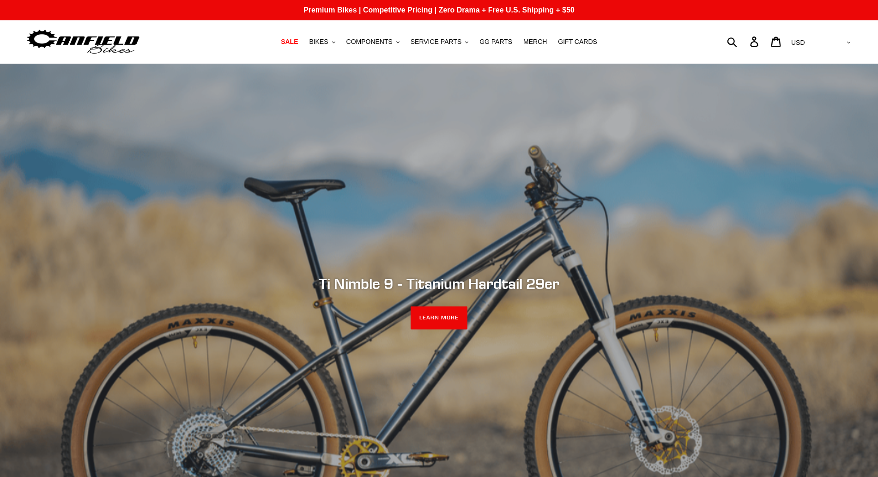
scroll to position [61, 0]
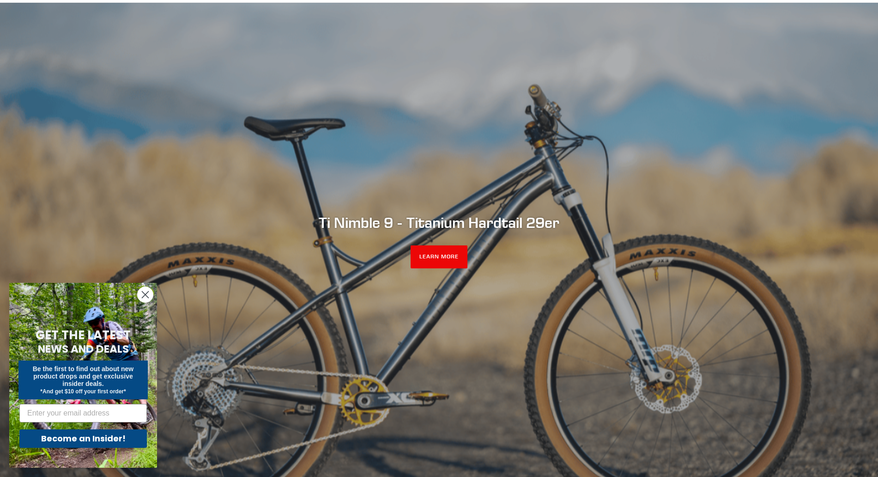
click at [145, 294] on icon "Close dialog" at bounding box center [145, 295] width 6 height 6
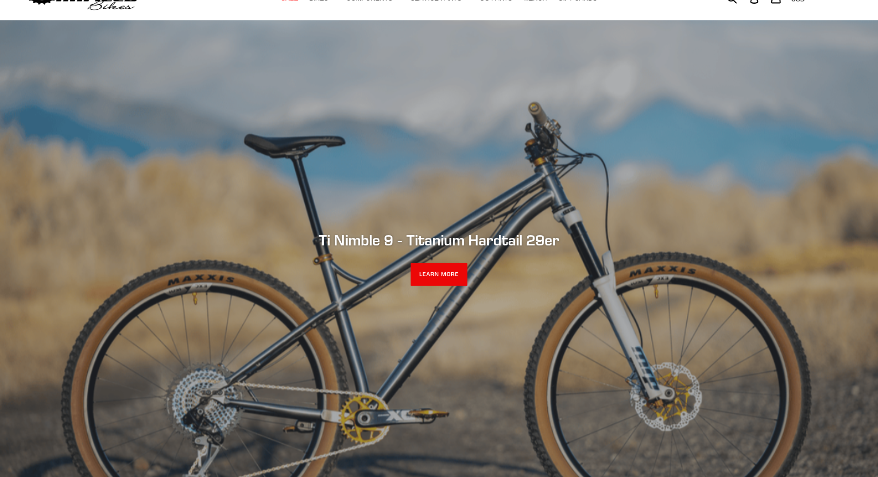
scroll to position [0, 0]
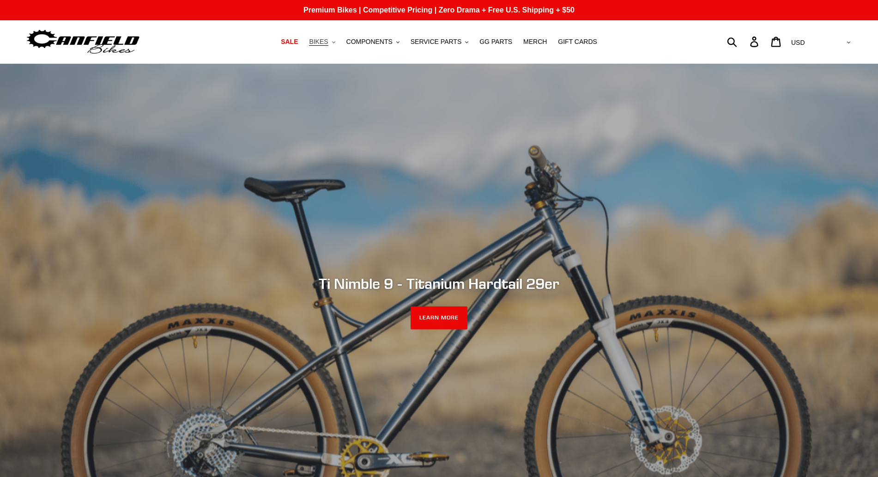
click at [328, 41] on span "BIKES" at bounding box center [318, 42] width 19 height 8
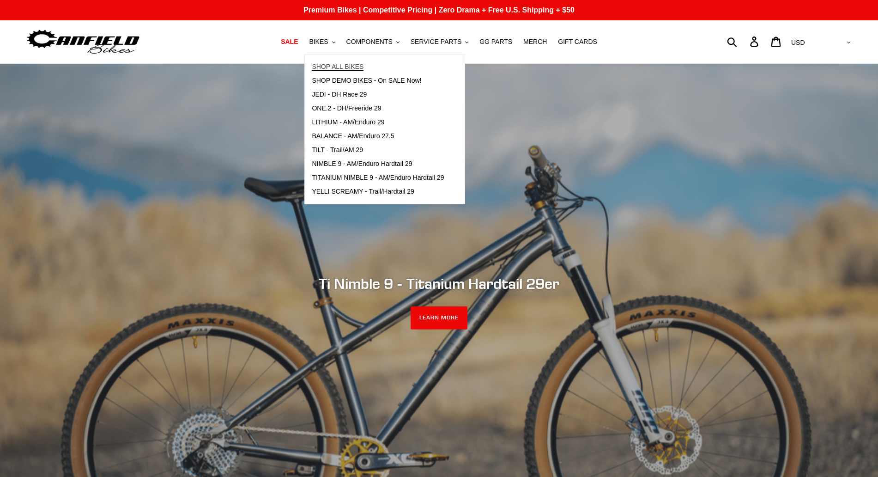
click at [341, 67] on span "SHOP ALL BIKES" at bounding box center [338, 67] width 52 height 8
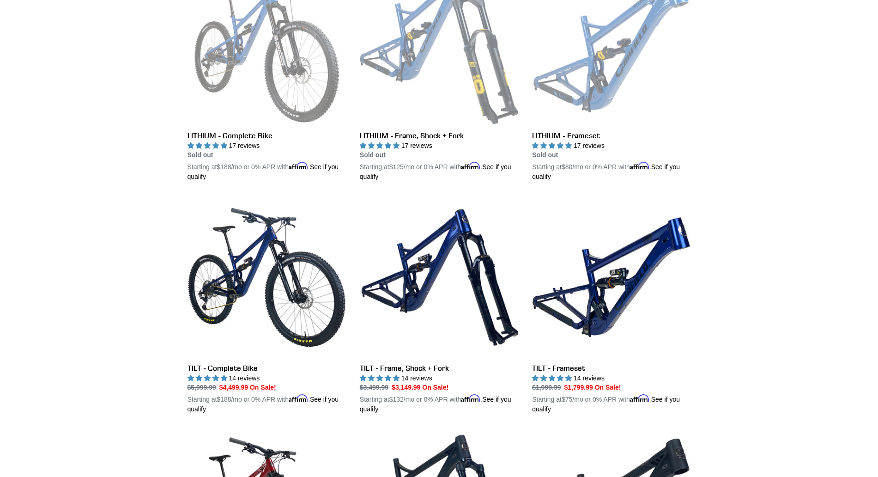
scroll to position [305, 0]
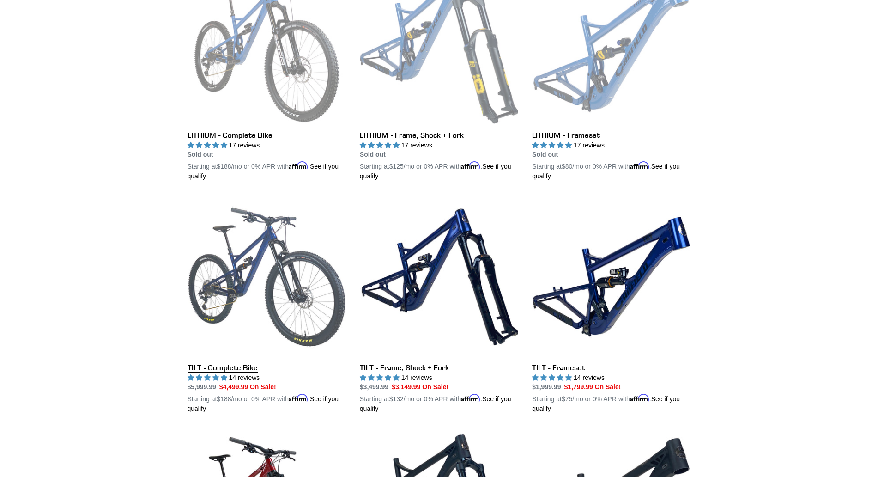
click at [228, 369] on link "TILT - Complete Bike" at bounding box center [267, 305] width 159 height 216
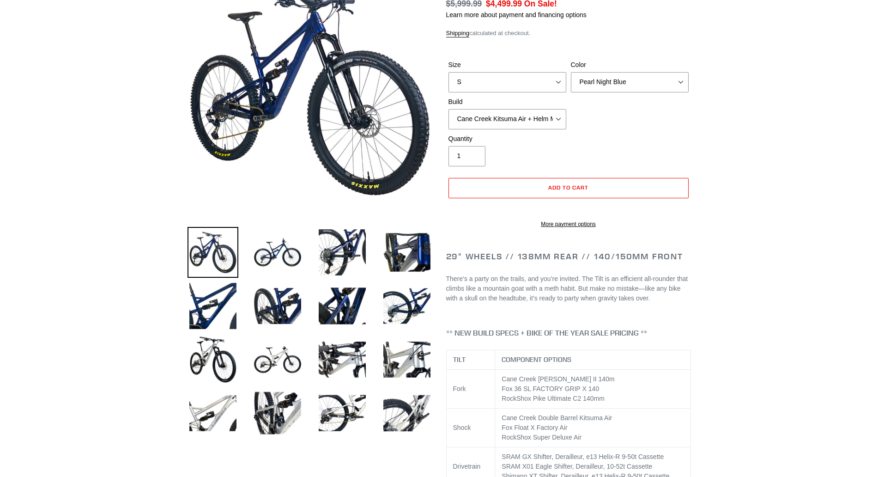
select select "highest-rating"
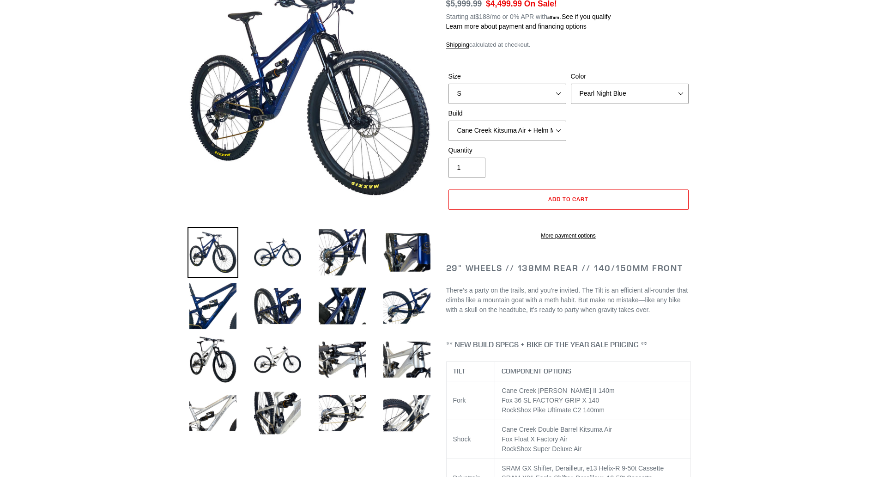
scroll to position [122, 0]
click at [449, 84] on select "S M L" at bounding box center [508, 94] width 118 height 20
select select "L"
click option "L" at bounding box center [0, 0] width 0 height 0
click at [571, 84] on select "Pearl Night Blue Stealth Silver Raw" at bounding box center [630, 94] width 118 height 20
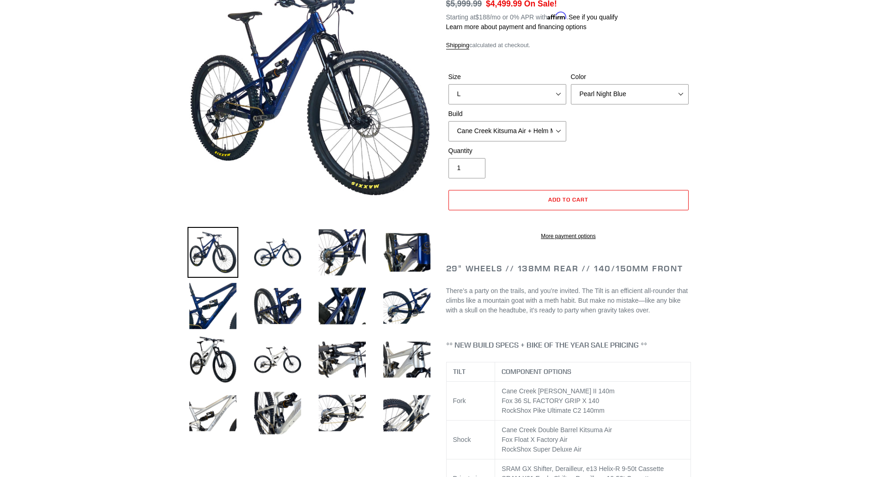
click at [206, 357] on img at bounding box center [213, 359] width 51 height 51
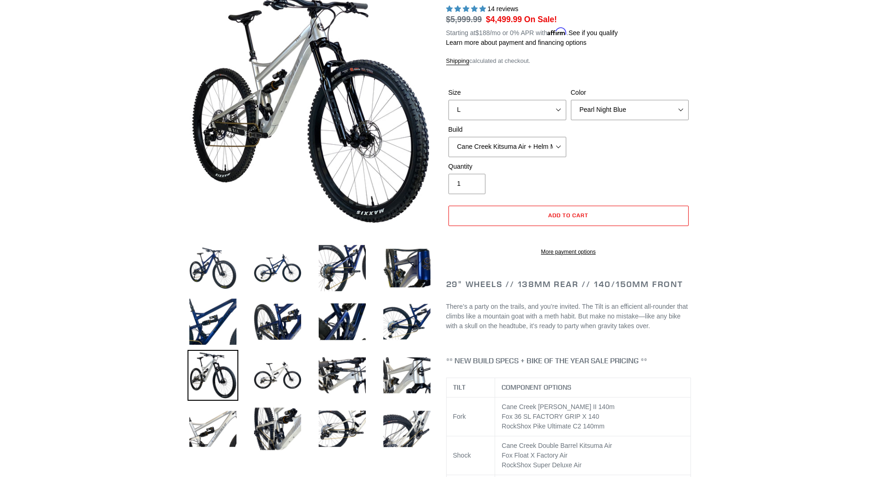
scroll to position [122, 0]
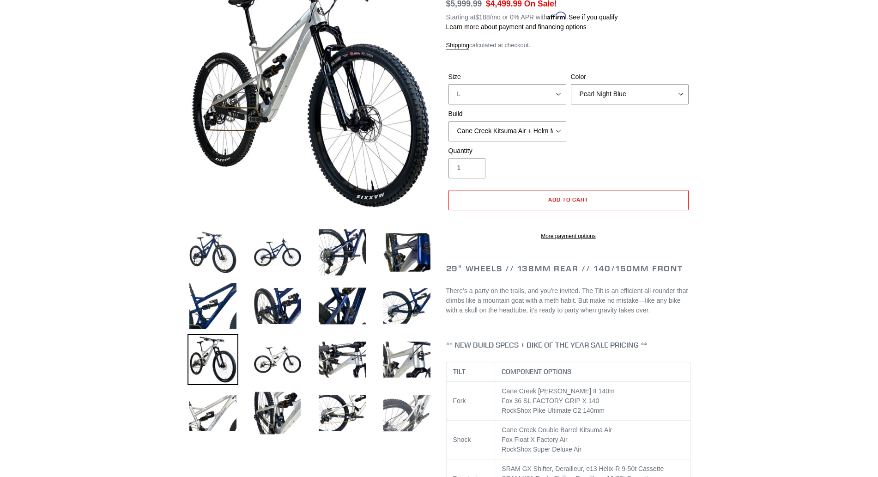
click at [418, 413] on img at bounding box center [407, 413] width 51 height 51
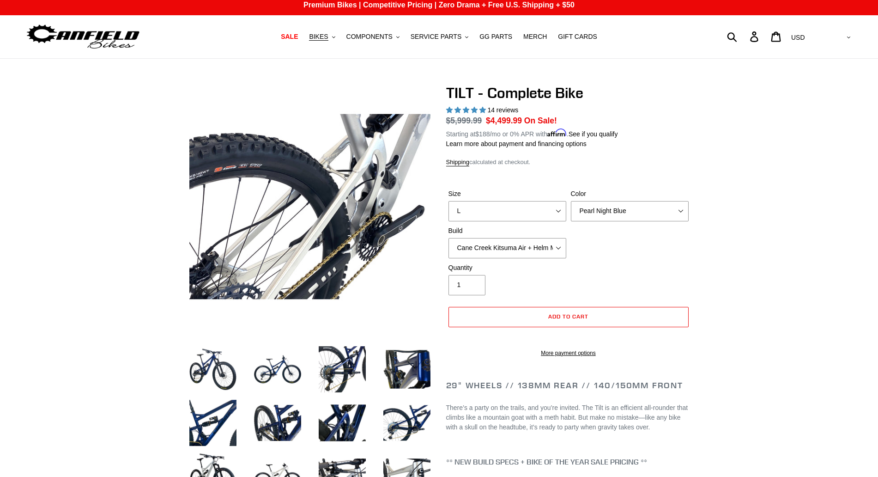
scroll to position [0, 0]
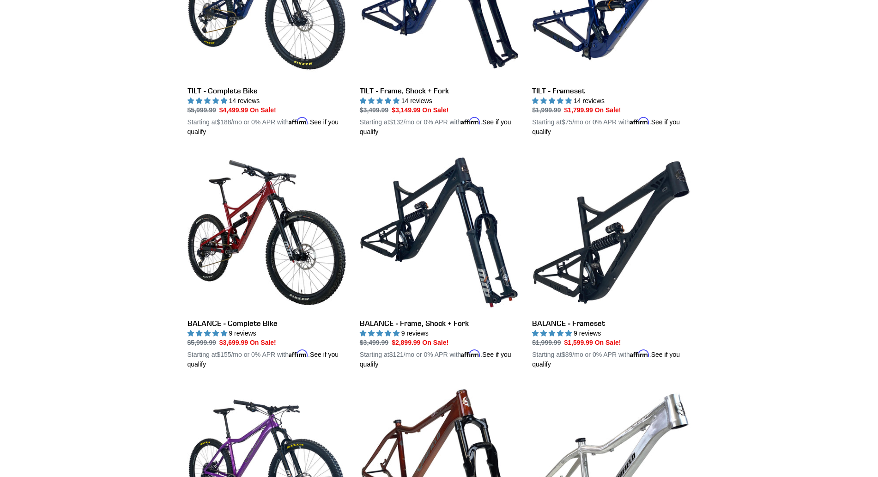
scroll to position [610, 0]
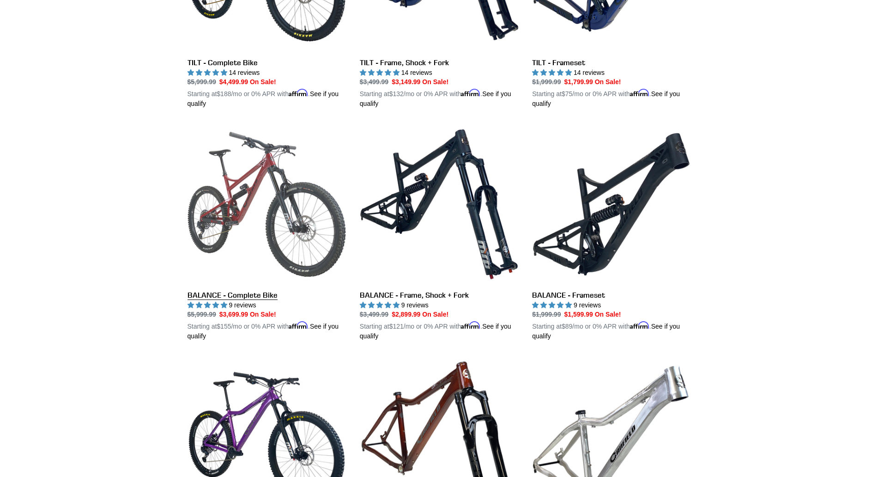
click at [247, 299] on link "BALANCE - Complete Bike" at bounding box center [267, 233] width 159 height 216
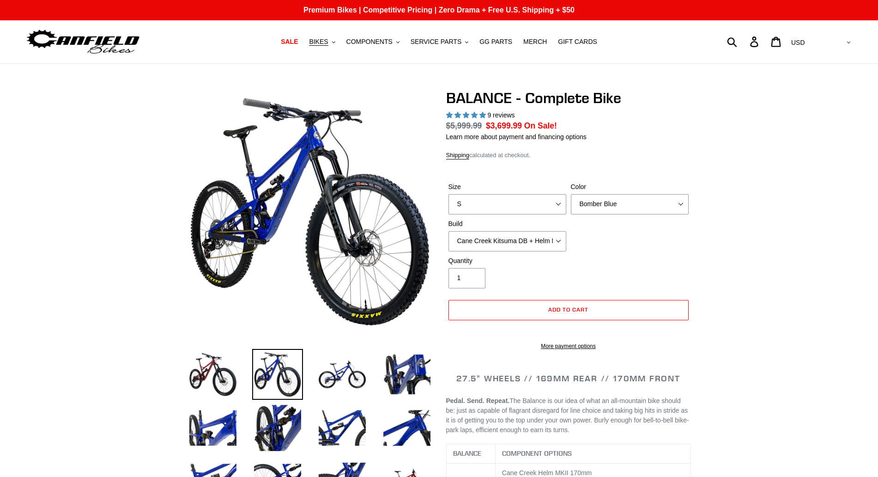
select select "highest-rating"
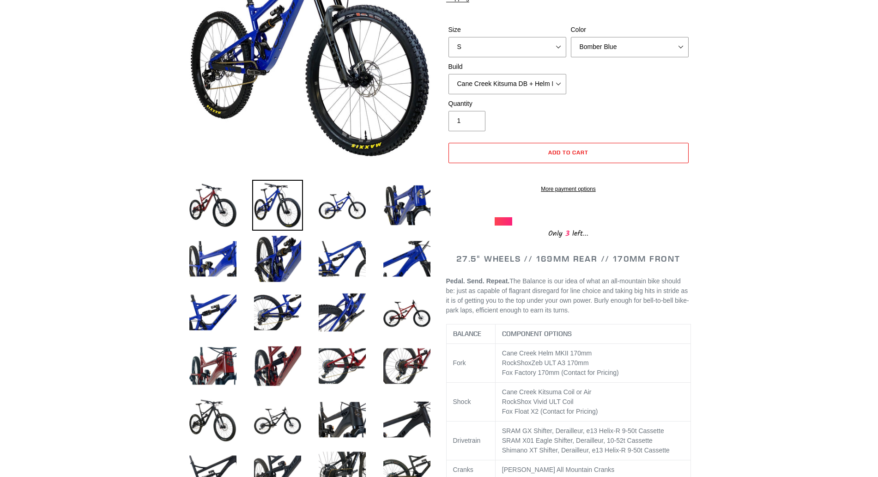
scroll to position [122, 0]
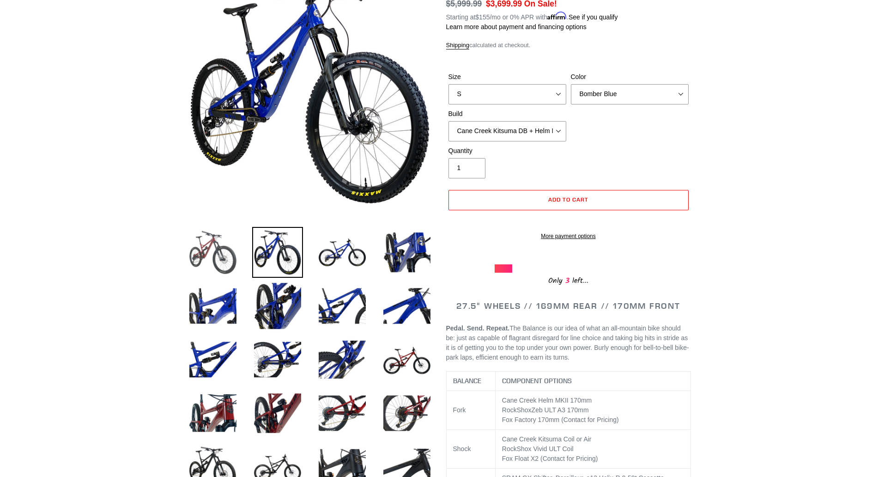
click at [198, 249] on img at bounding box center [213, 252] width 51 height 51
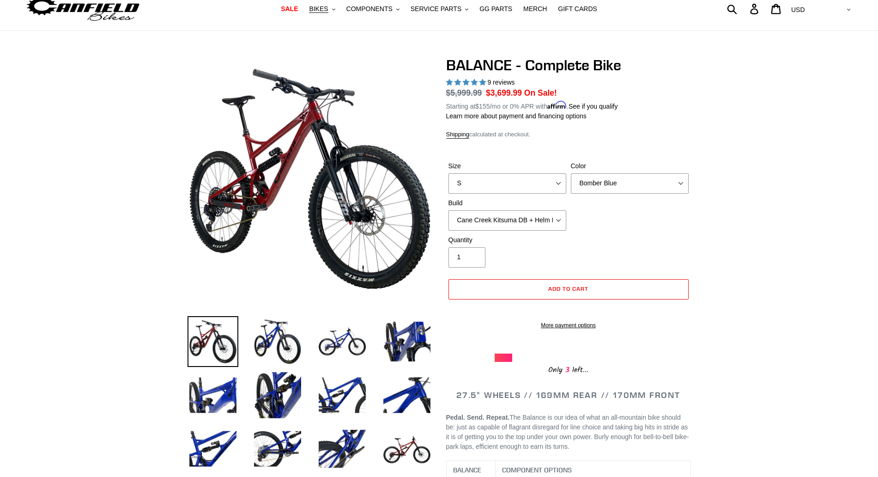
scroll to position [0, 0]
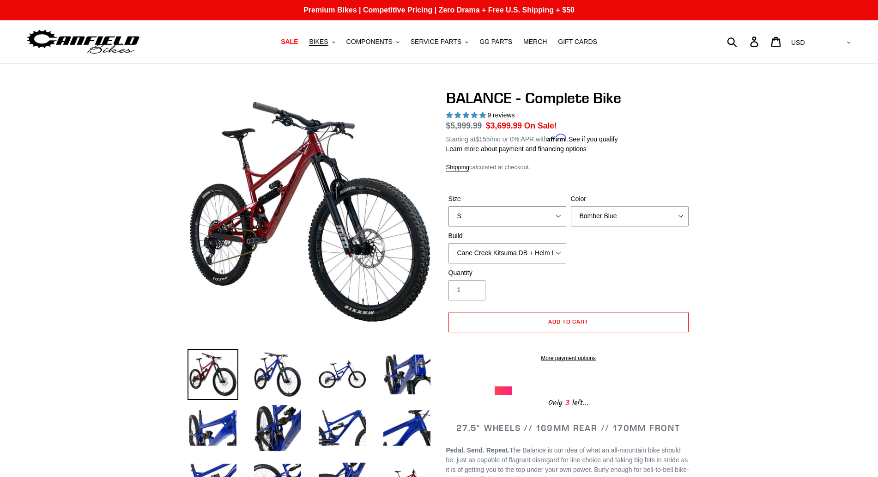
click at [449, 206] on select "S M L XL" at bounding box center [508, 216] width 118 height 20
select select "L"
click option "L" at bounding box center [0, 0] width 0 height 0
click at [571, 206] on select "Bomber Blue Goat's Blood Stealth Black" at bounding box center [630, 216] width 118 height 20
click option "Stealth Black" at bounding box center [0, 0] width 0 height 0
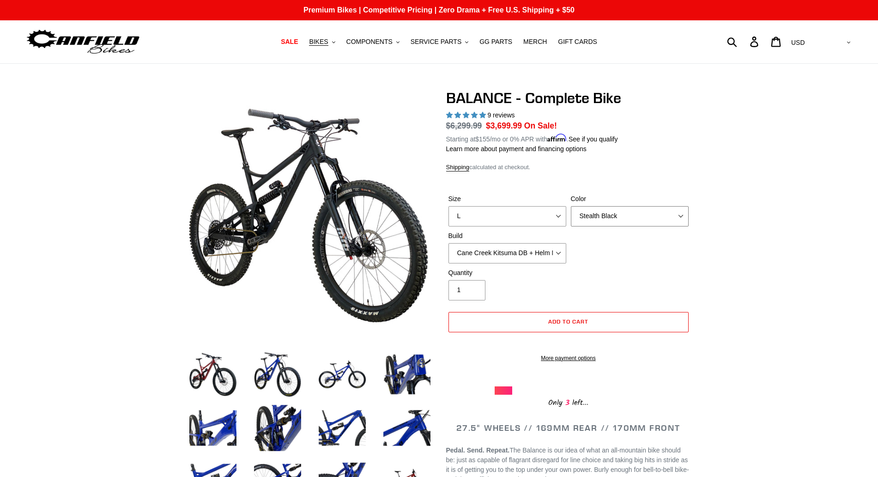
click at [571, 206] on select "Bomber Blue Goat's Blood Stealth Black" at bounding box center [630, 216] width 118 height 20
click option "Goat's Blood" at bounding box center [0, 0] width 0 height 0
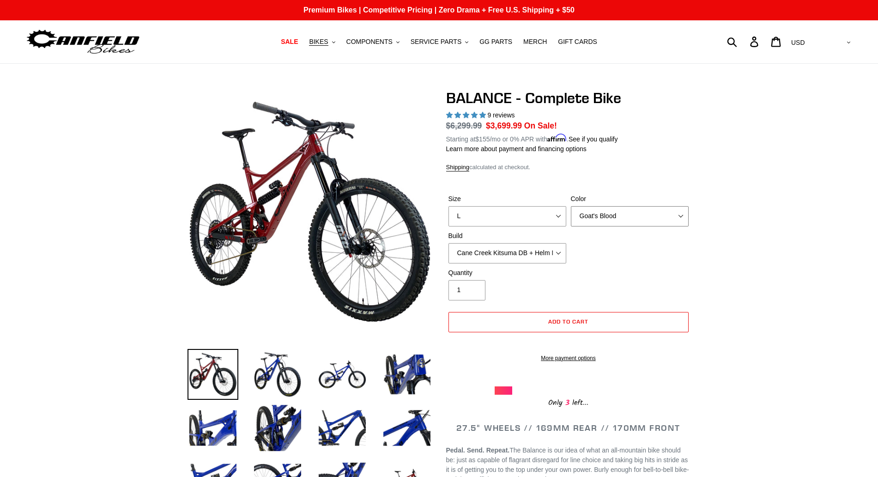
click at [571, 206] on select "Bomber Blue Goat's Blood Stealth Black" at bounding box center [630, 216] width 118 height 20
select select "Stealth Black"
click option "Stealth Black" at bounding box center [0, 0] width 0 height 0
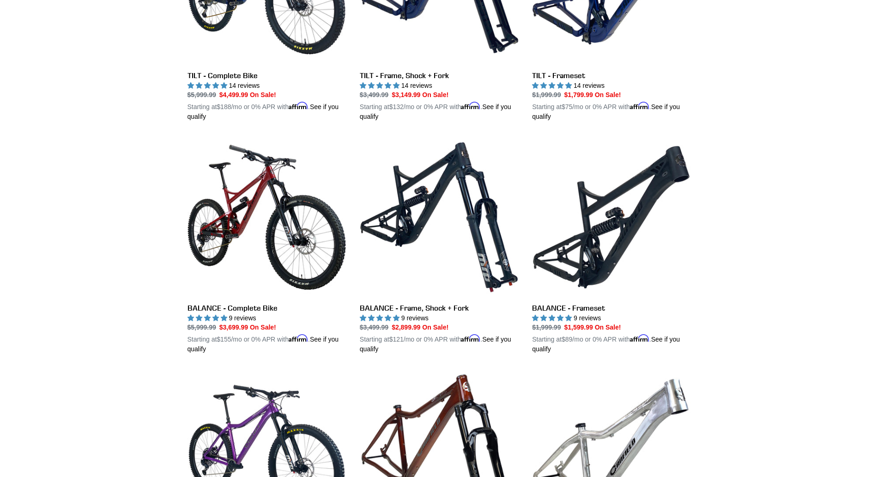
scroll to position [511, 0]
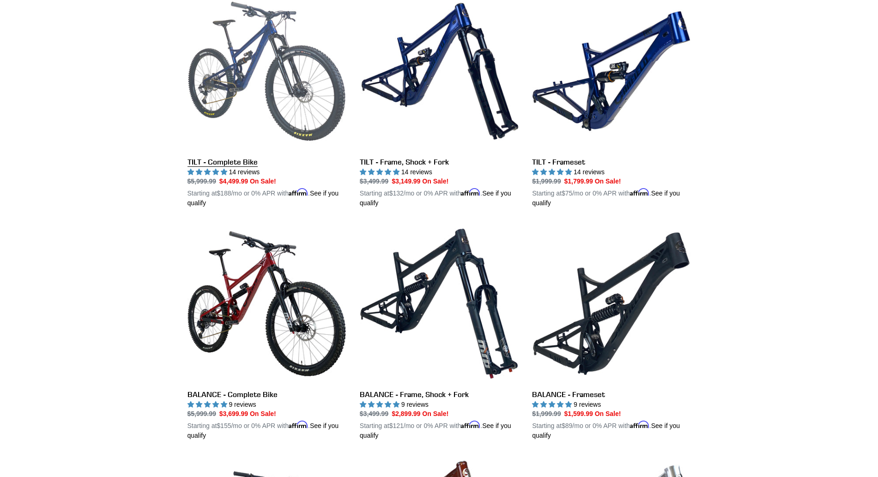
click at [230, 165] on link "TILT - Complete Bike" at bounding box center [267, 100] width 159 height 216
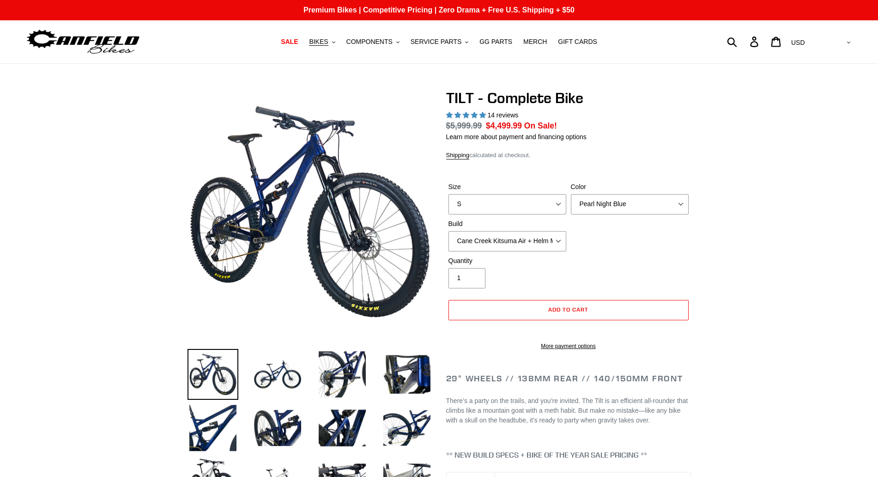
select select "highest-rating"
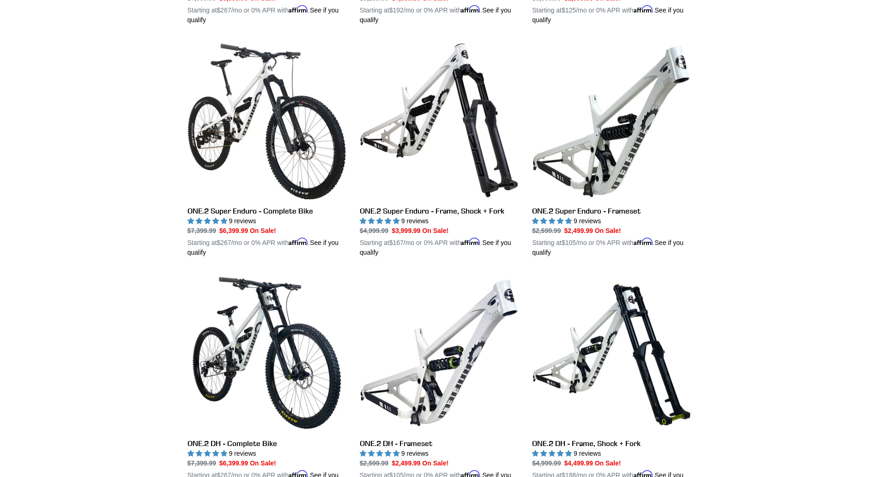
scroll to position [1609, 0]
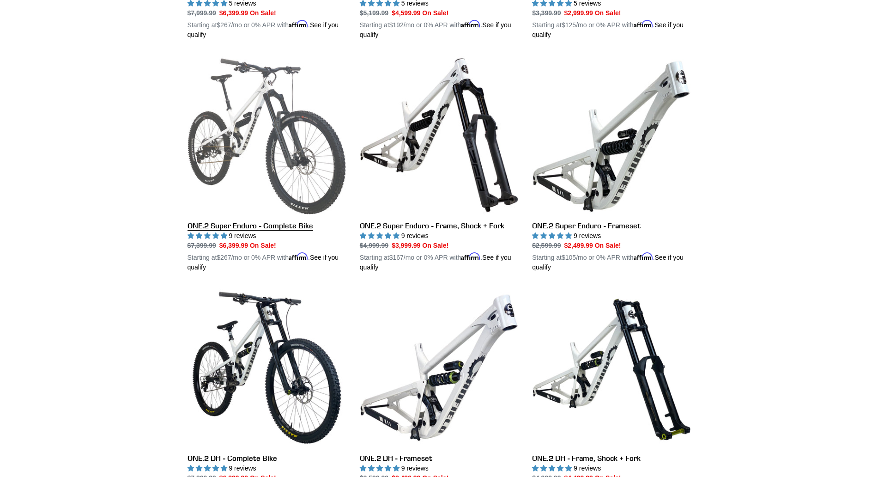
click at [249, 242] on link "ONE.2 Super Enduro - Complete Bike" at bounding box center [267, 164] width 159 height 216
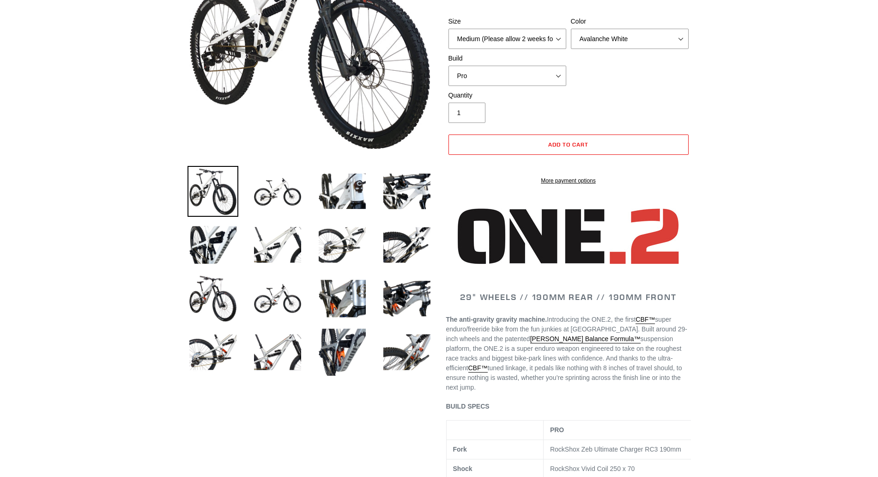
scroll to position [183, 0]
select select "highest-rating"
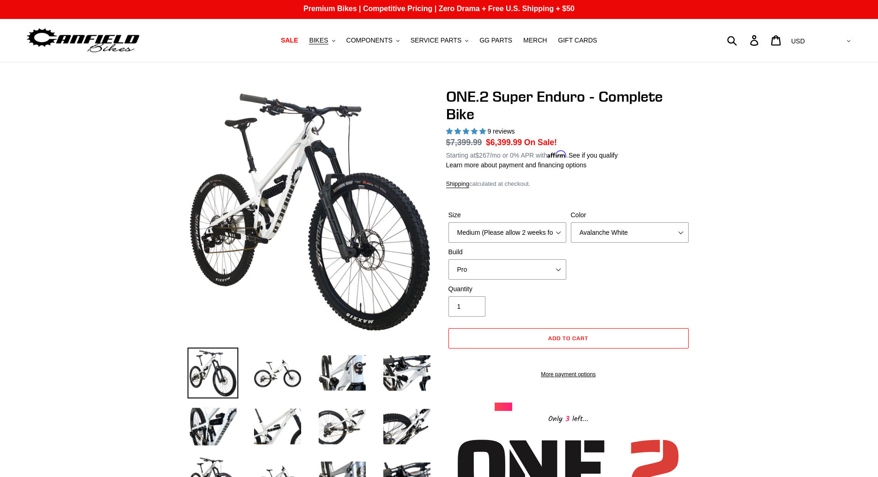
scroll to position [0, 0]
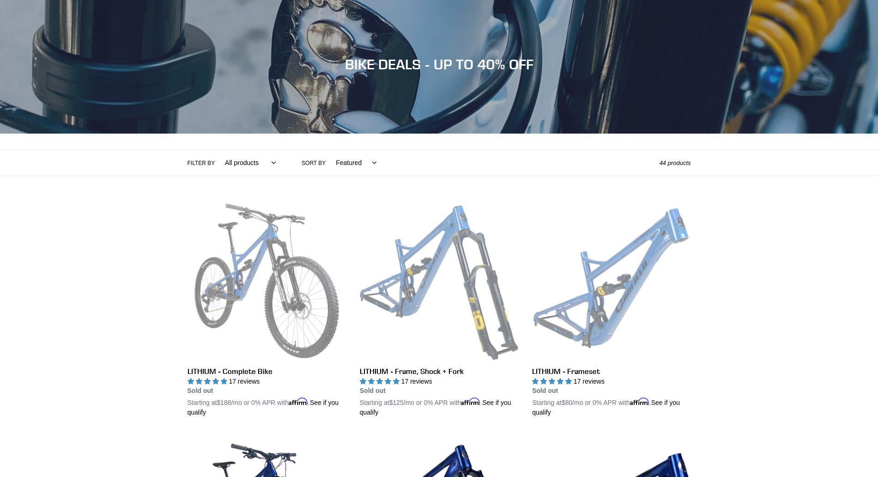
scroll to position [75, 0]
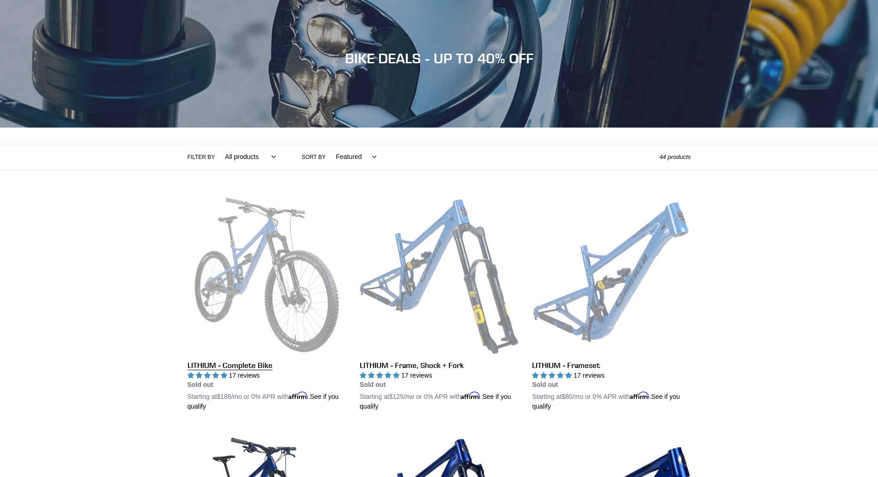
click at [234, 367] on link "LITHIUM - Complete Bike" at bounding box center [267, 303] width 159 height 216
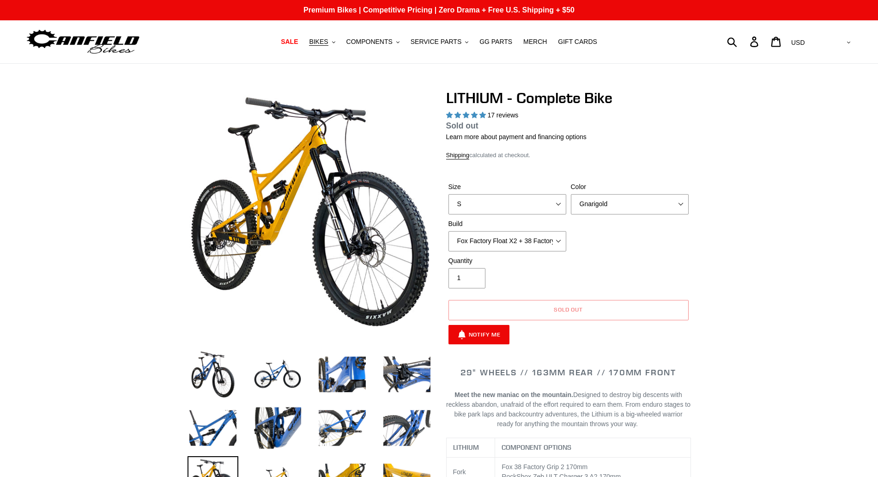
select select "highest-rating"
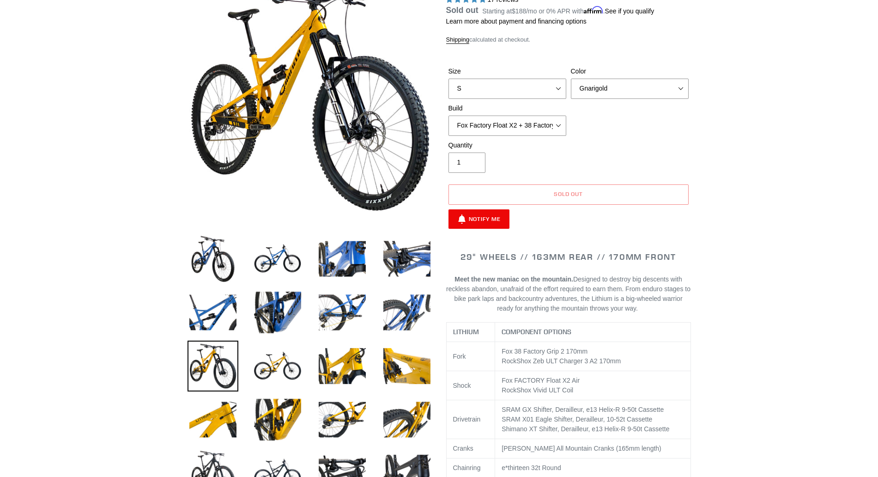
scroll to position [61, 0]
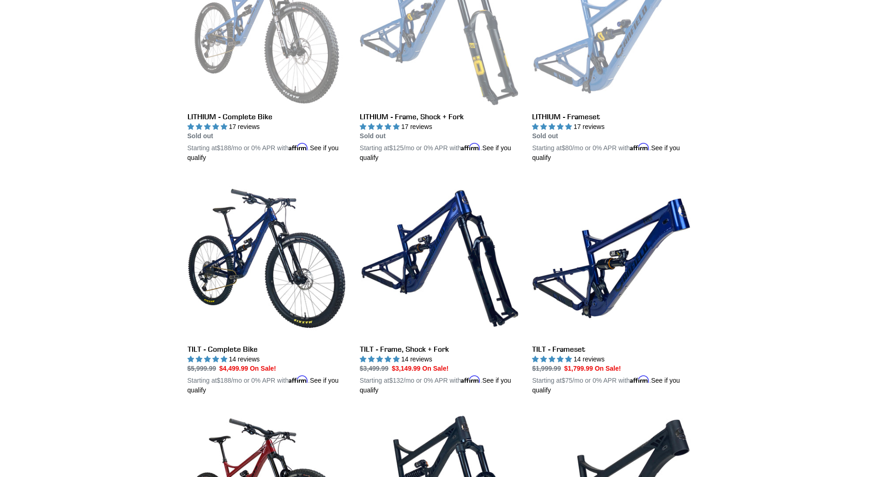
scroll to position [380, 0]
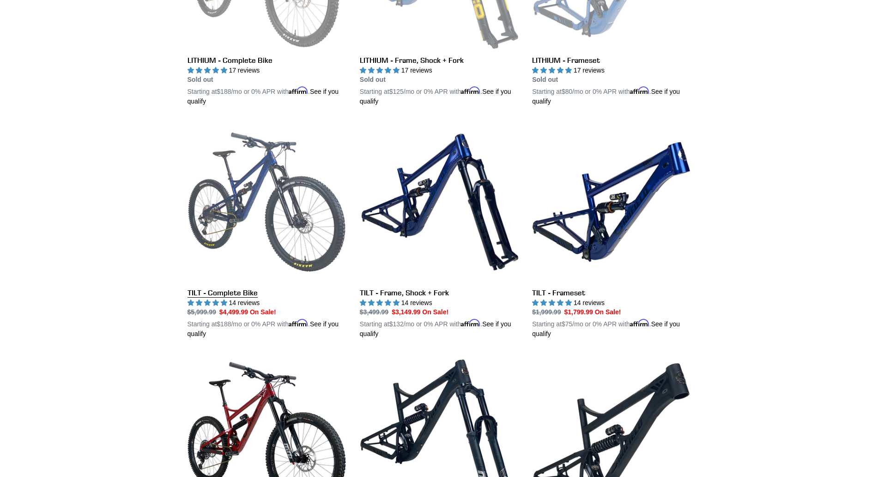
click at [226, 296] on link "TILT - Complete Bike" at bounding box center [267, 230] width 159 height 216
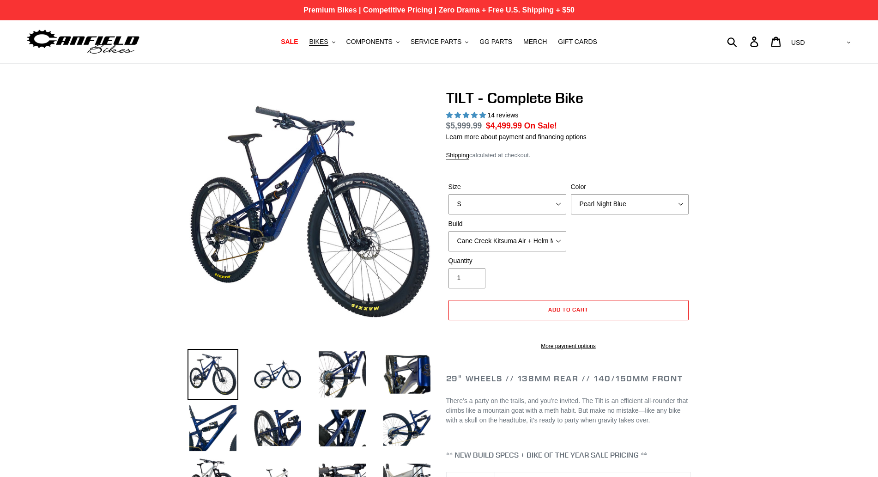
select select "highest-rating"
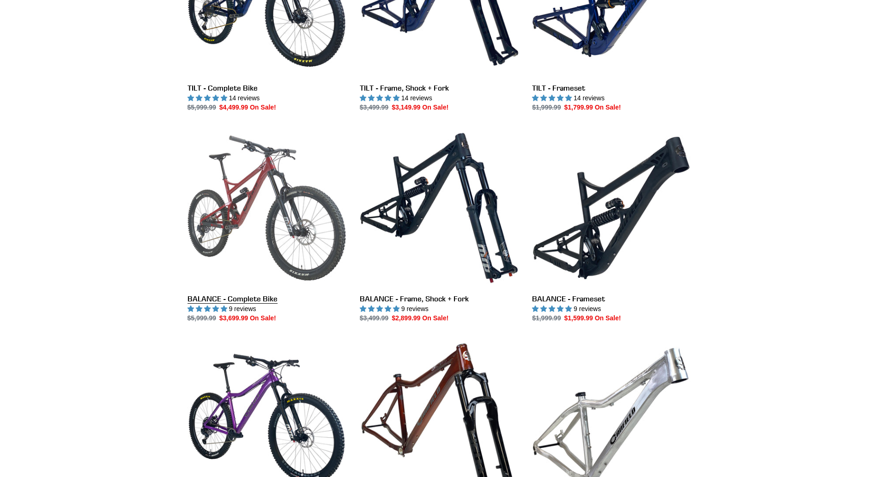
scroll to position [585, 0]
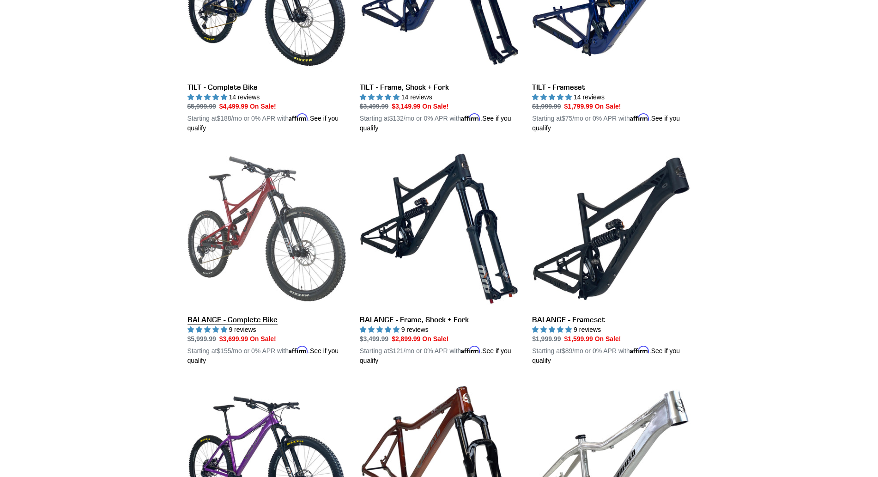
click at [213, 326] on link "BALANCE - Complete Bike" at bounding box center [267, 257] width 159 height 216
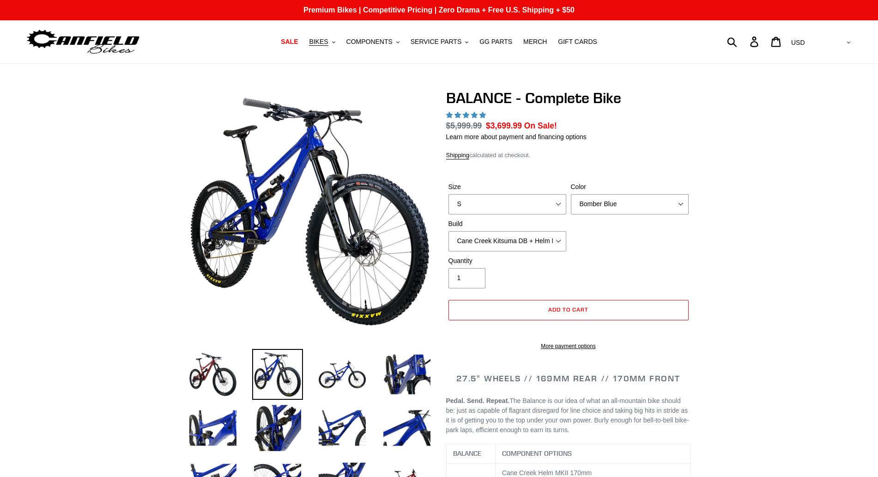
select select "highest-rating"
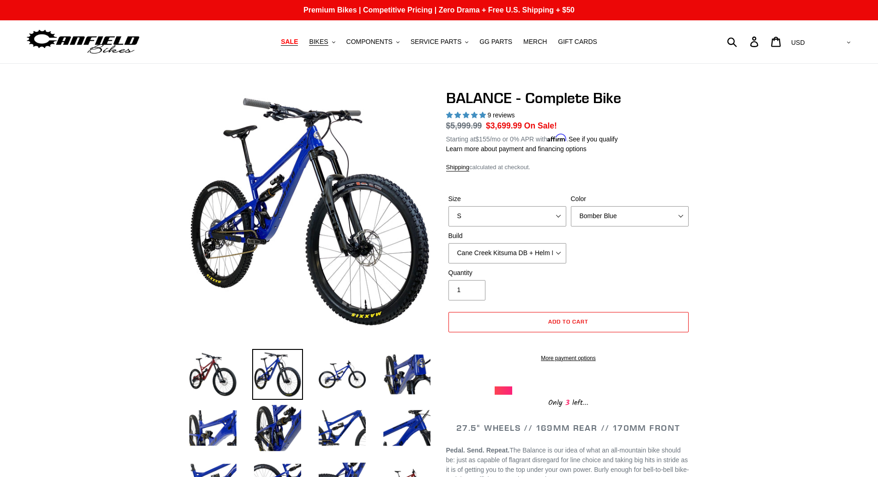
click at [293, 41] on span "SALE" at bounding box center [289, 42] width 17 height 8
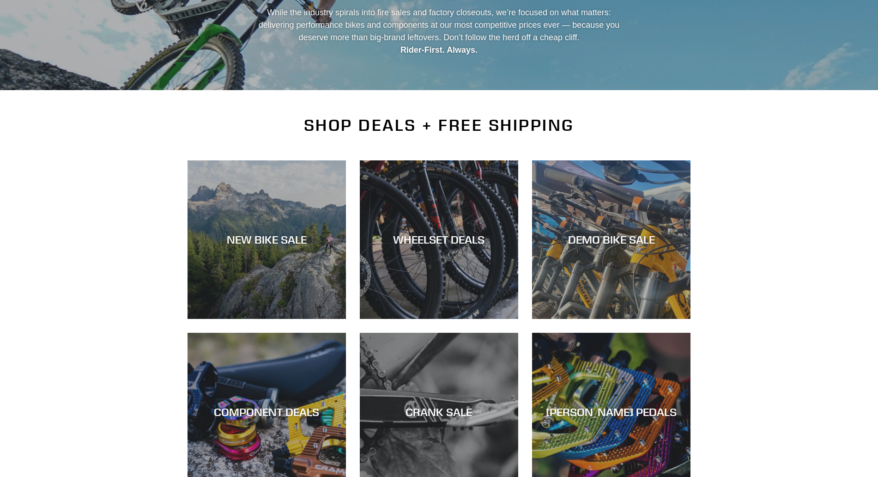
scroll to position [122, 0]
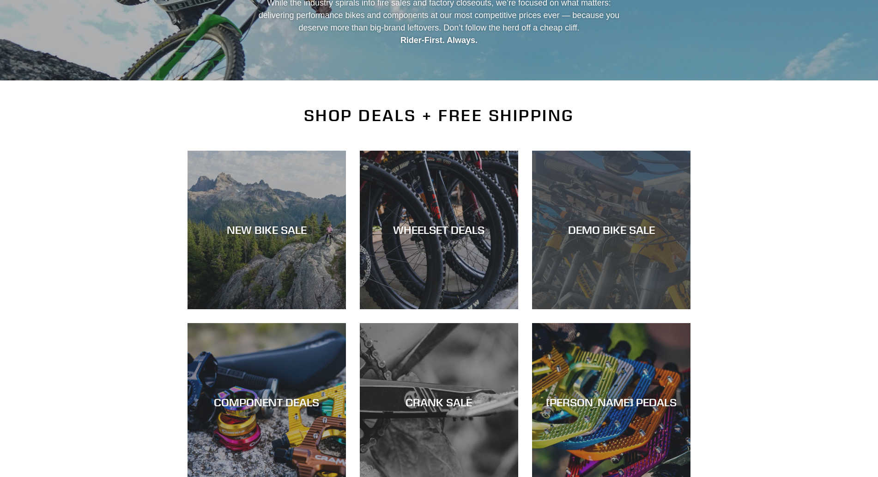
click at [601, 231] on div "DEMO BIKE SALE" at bounding box center [611, 229] width 159 height 13
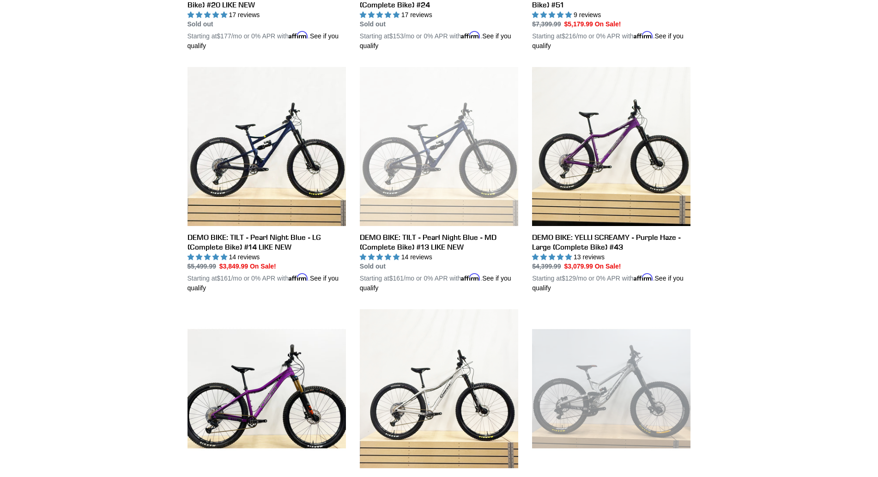
scroll to position [671, 0]
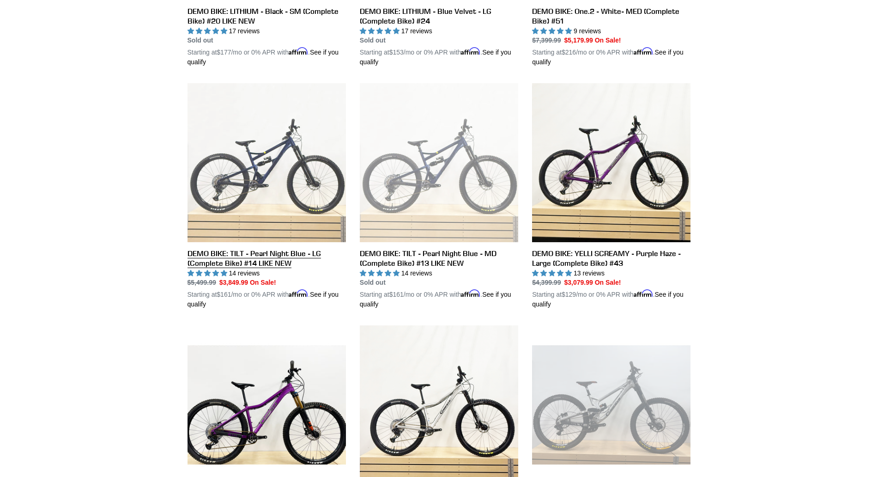
click at [238, 261] on link "DEMO BIKE: TILT - Pearl Night Blue - LG (Complete Bike) #14 LIKE NEW" at bounding box center [267, 196] width 159 height 226
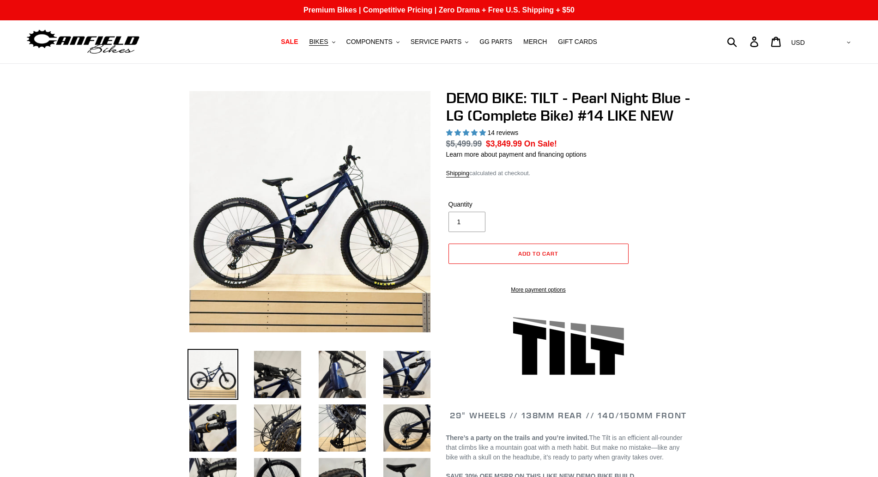
select select "highest-rating"
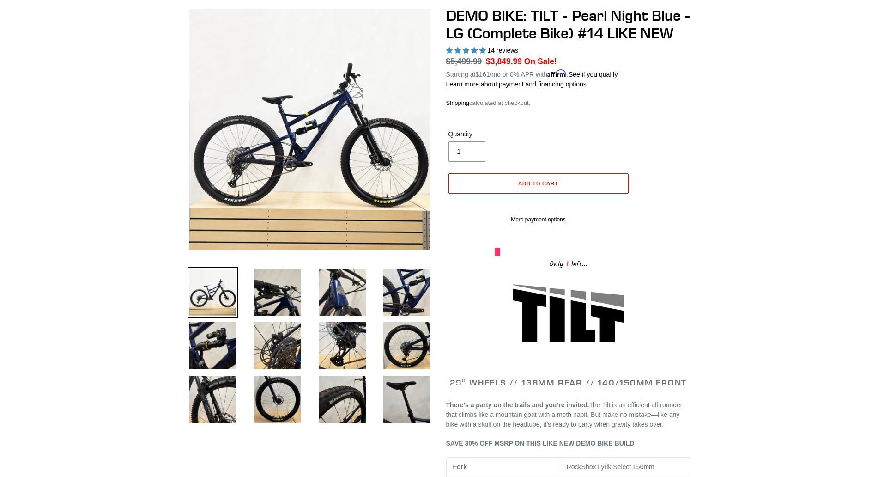
scroll to position [61, 0]
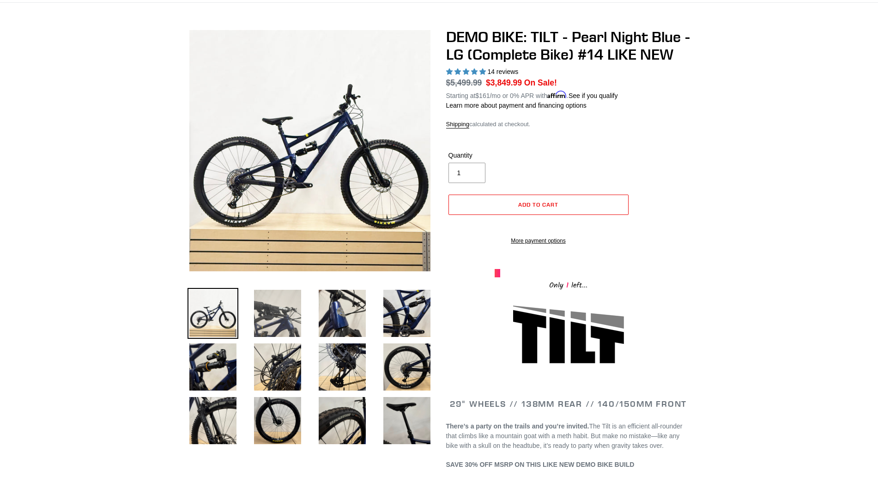
click at [277, 305] on img at bounding box center [277, 313] width 51 height 51
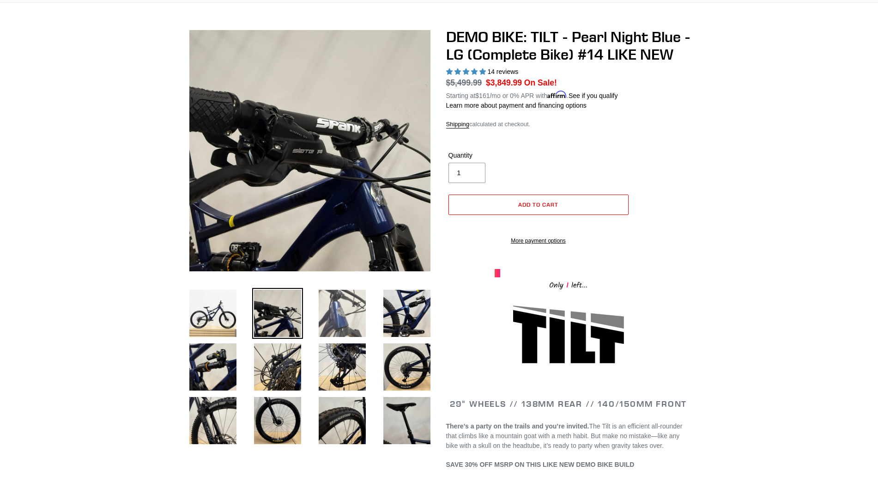
click at [337, 309] on img at bounding box center [342, 313] width 51 height 51
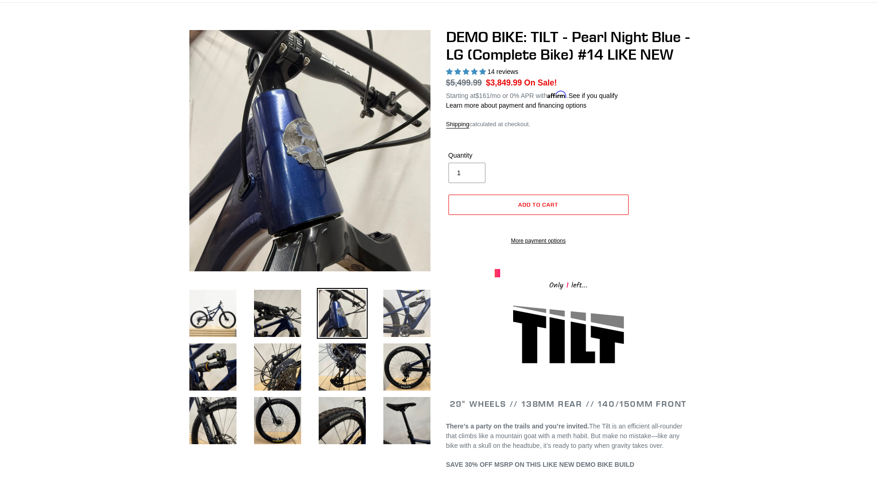
click at [409, 314] on img at bounding box center [407, 313] width 51 height 51
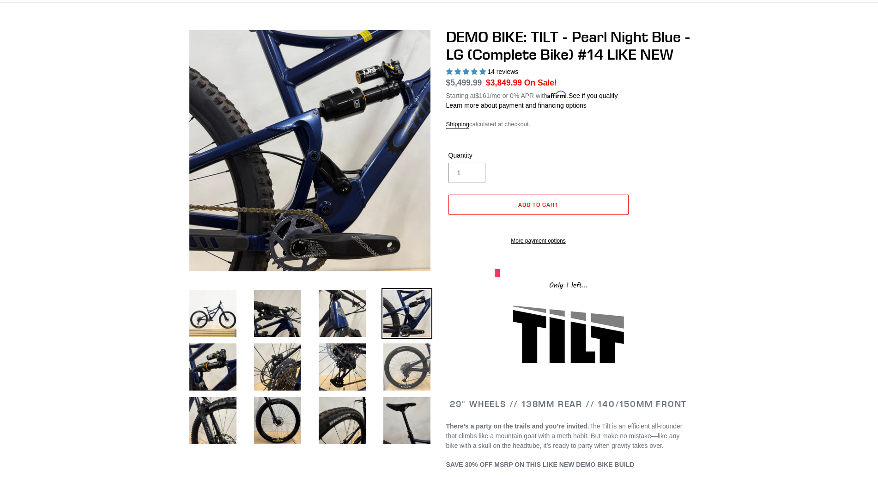
click at [404, 364] on img at bounding box center [407, 366] width 51 height 51
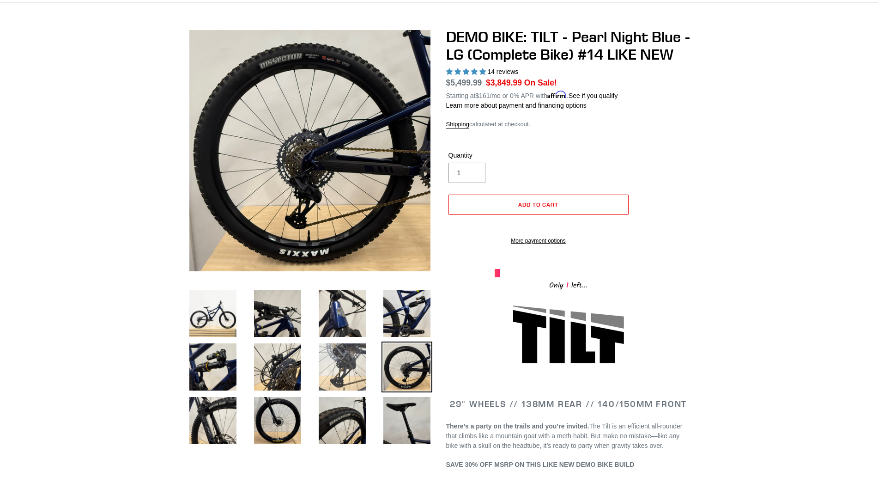
click at [339, 363] on img at bounding box center [342, 366] width 51 height 51
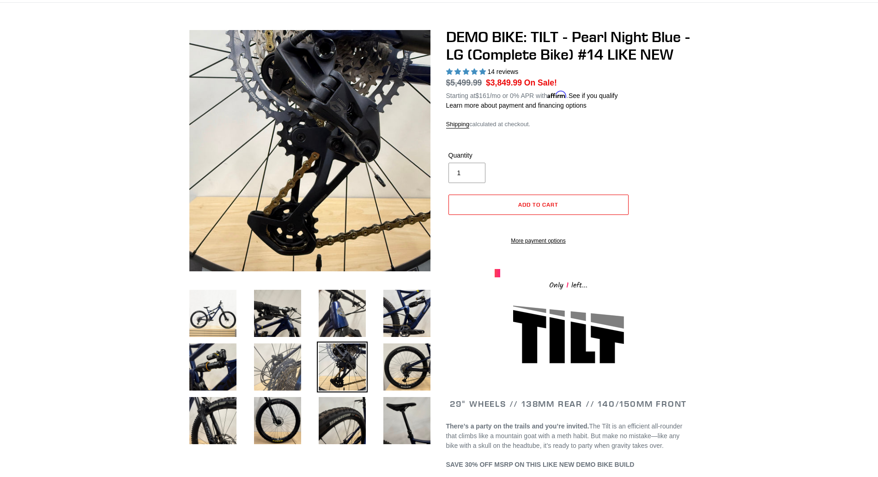
click at [286, 363] on img at bounding box center [277, 366] width 51 height 51
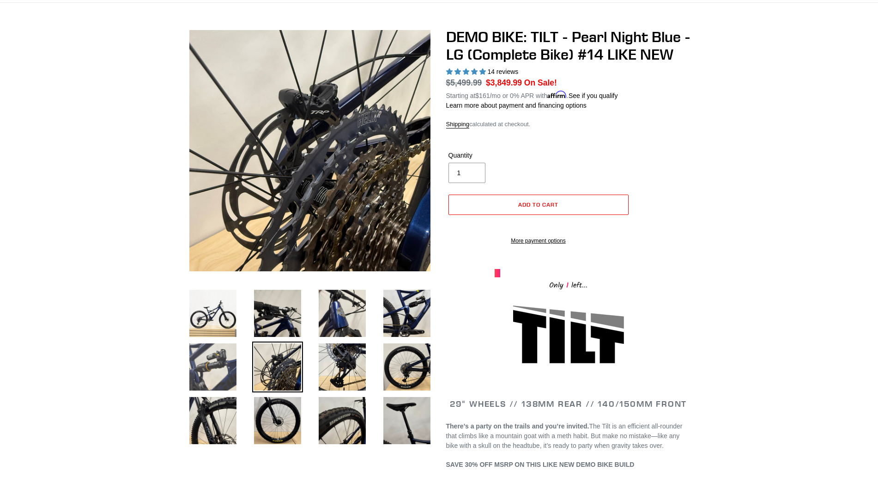
click at [221, 363] on img at bounding box center [213, 366] width 51 height 51
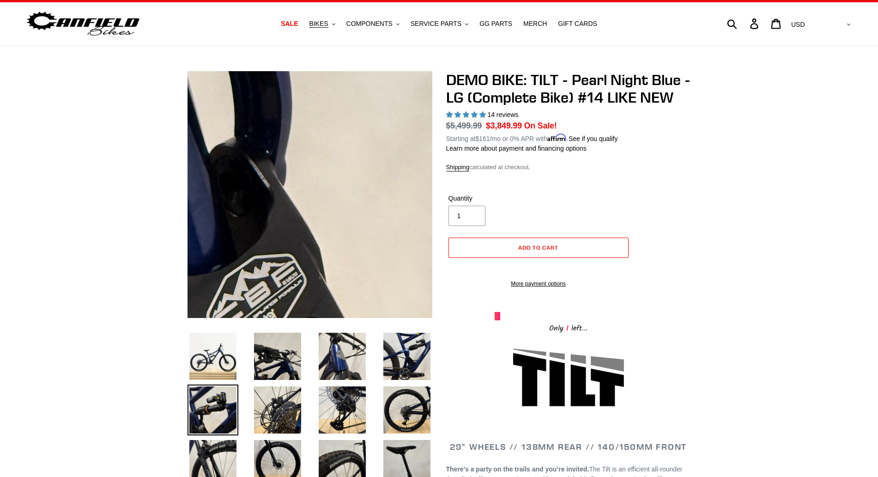
scroll to position [0, 0]
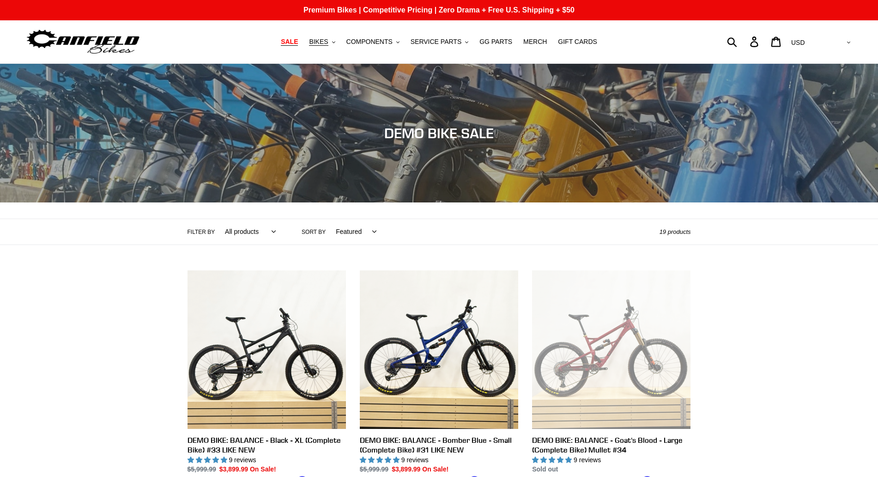
click at [298, 41] on span "SALE" at bounding box center [289, 42] width 17 height 8
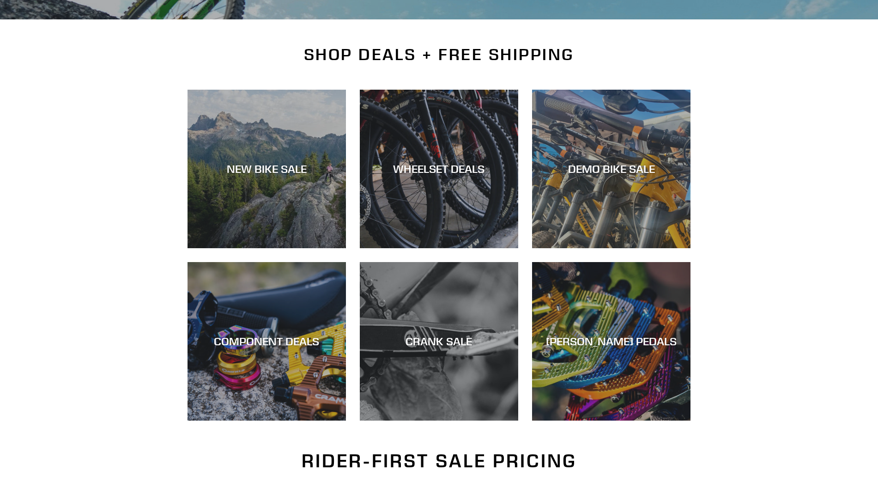
scroll to position [183, 0]
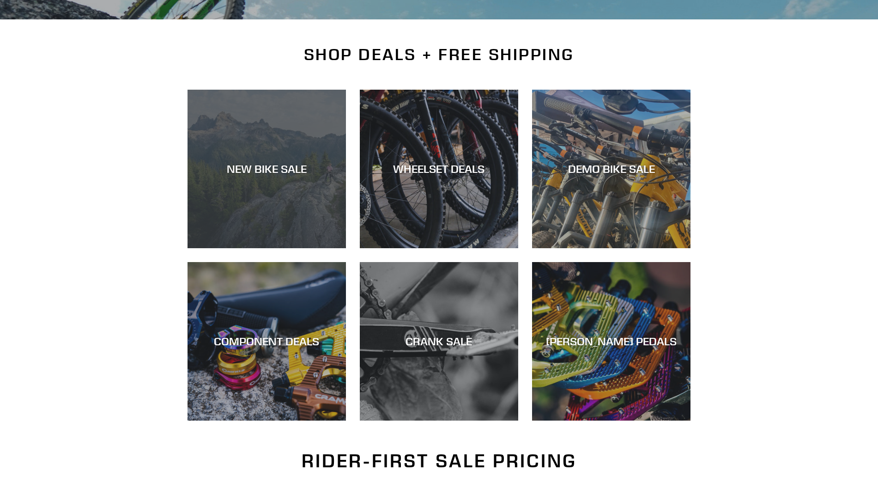
click at [266, 164] on div "NEW BIKE SALE" at bounding box center [267, 168] width 159 height 13
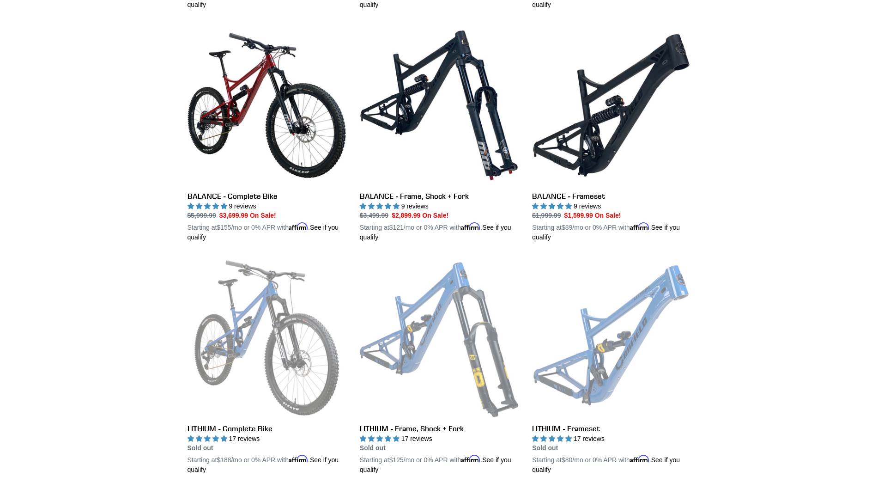
scroll to position [915, 0]
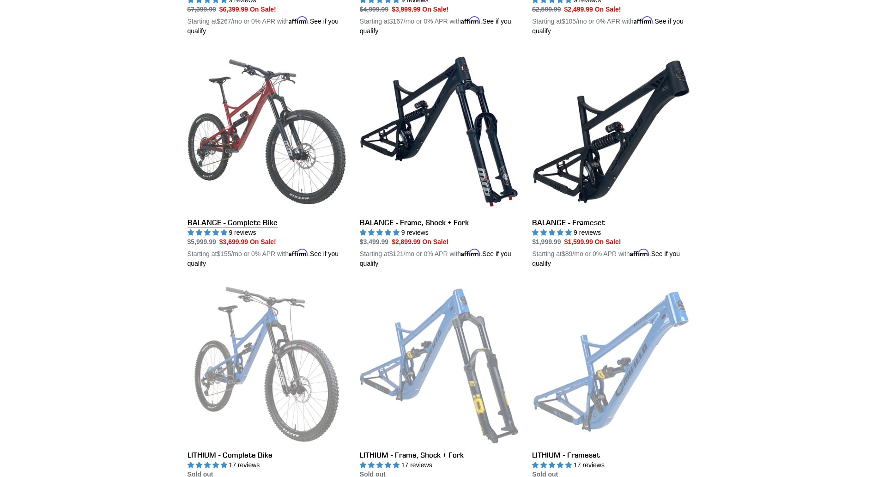
click at [227, 231] on link "BALANCE - Complete Bike" at bounding box center [267, 160] width 159 height 216
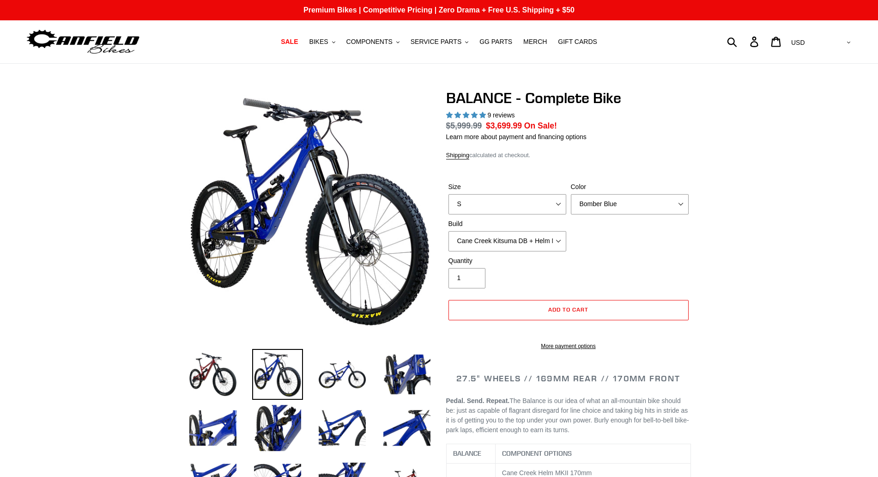
select select "highest-rating"
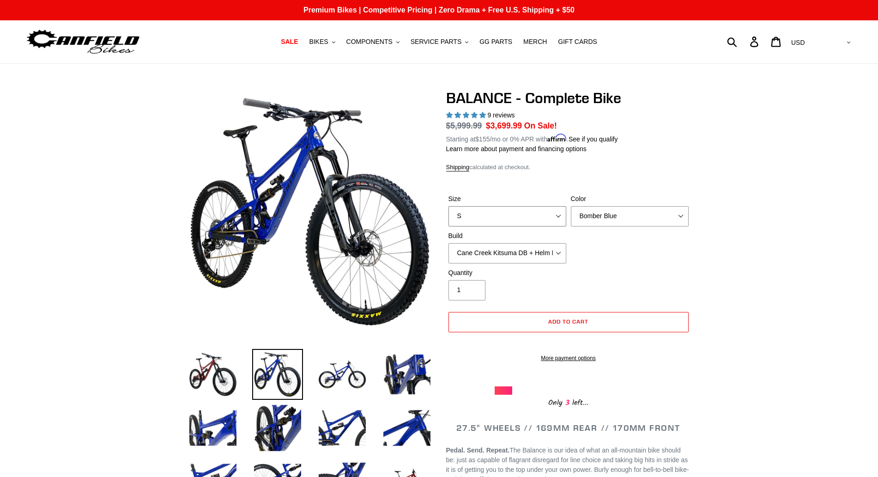
click at [449, 206] on select "S M L XL" at bounding box center [508, 216] width 118 height 20
select select "L"
click option "L" at bounding box center [0, 0] width 0 height 0
click at [571, 206] on select "Bomber Blue Goat's Blood Stealth Black" at bounding box center [630, 216] width 118 height 20
click option "Stealth Black" at bounding box center [0, 0] width 0 height 0
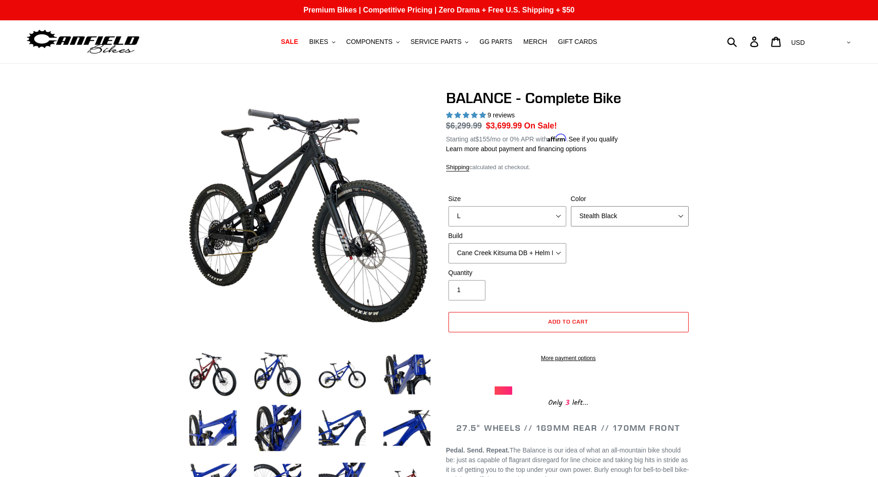
click at [571, 206] on select "Bomber Blue Goat's Blood Stealth Black" at bounding box center [630, 216] width 118 height 20
select select "Goat's Blood"
click option "Goat's Blood" at bounding box center [0, 0] width 0 height 0
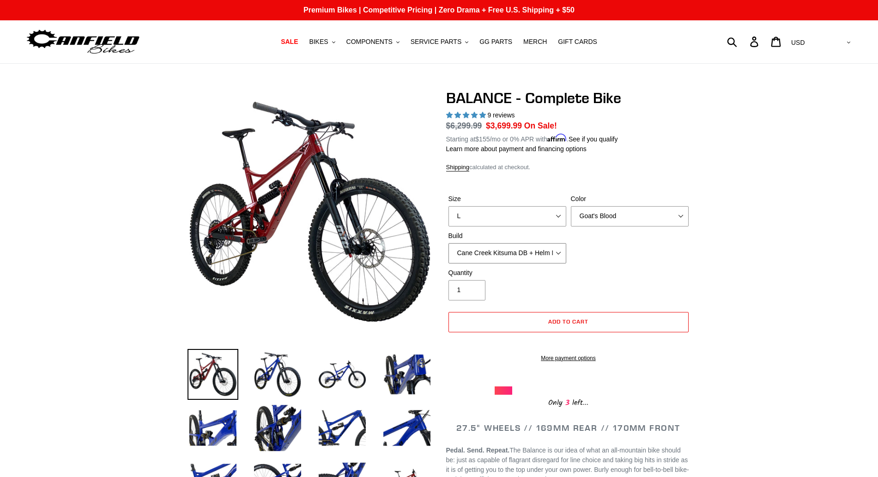
click at [449, 243] on select "Cane Creek Kitsuma DB + Helm MKII + SRAM GX Cane Creek Kitsuma DB + Helm MKII +…" at bounding box center [508, 253] width 118 height 20
click option "Cane Creek Kitsuma DB + Helm MKII + SRAM XO" at bounding box center [0, 0] width 0 height 0
click at [449, 243] on select "Cane Creek Kitsuma DB + Helm MKII + SRAM GX Cane Creek Kitsuma DB + Helm MKII +…" at bounding box center [508, 253] width 118 height 20
click option "Cane Creek Kitsuma DB + Helm MKII + Shimano XT" at bounding box center [0, 0] width 0 height 0
click at [449, 243] on select "Cane Creek Kitsuma DB + Helm MKII + SRAM GX Cane Creek Kitsuma DB + Helm MKII +…" at bounding box center [508, 253] width 118 height 20
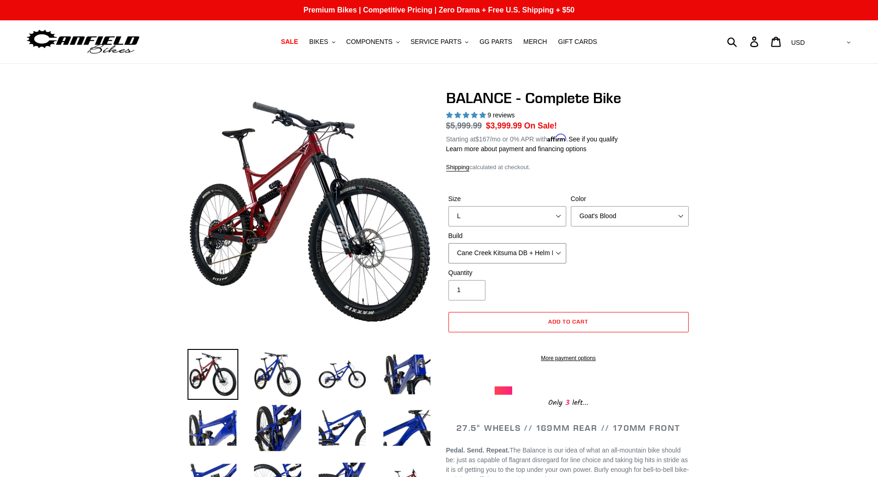
select select "RockShox Vivid ULT + Zeb ULT + SRAM XO"
click option "RockShox Vivid ULT + Zeb ULT + SRAM XO" at bounding box center [0, 0] width 0 height 0
click at [449, 243] on select "Cane Creek Kitsuma DB + Helm MKII + SRAM GX Cane Creek Kitsuma DB + Helm MKII +…" at bounding box center [508, 253] width 118 height 20
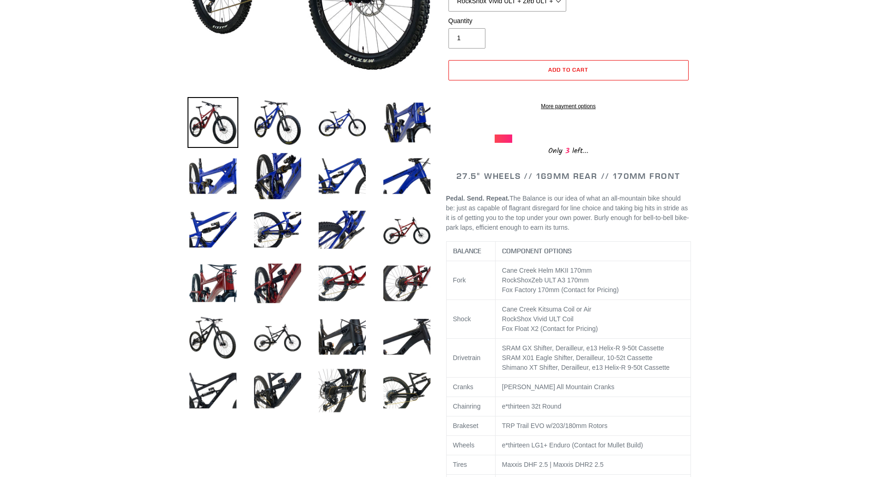
scroll to position [122, 0]
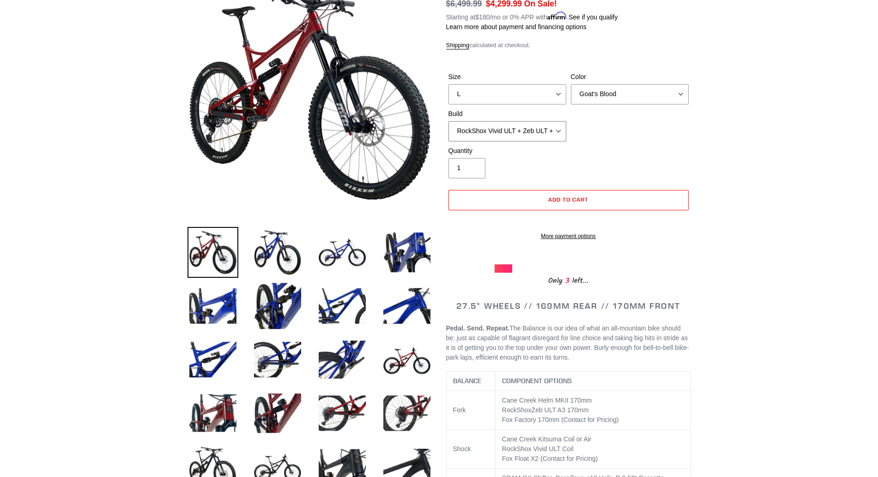
click at [449, 121] on select "Cane Creek Kitsuma DB + Helm MKII + SRAM GX Cane Creek Kitsuma DB + Helm MKII +…" at bounding box center [508, 131] width 118 height 20
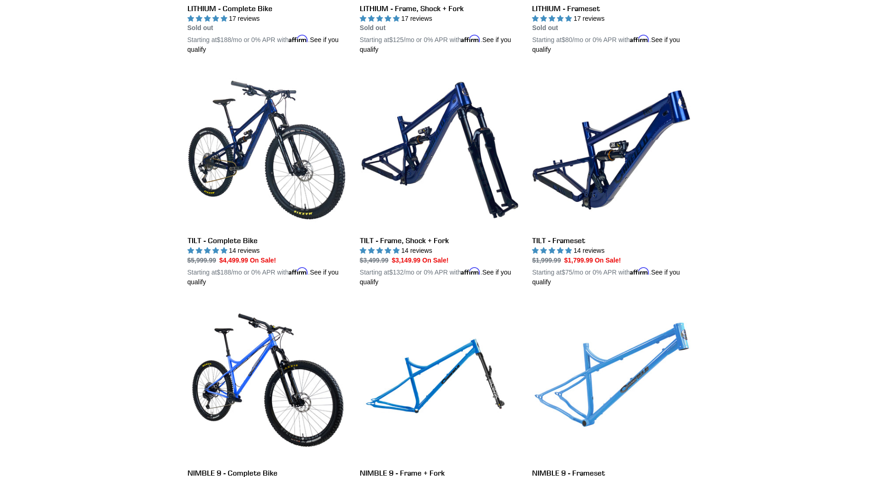
scroll to position [1339, 0]
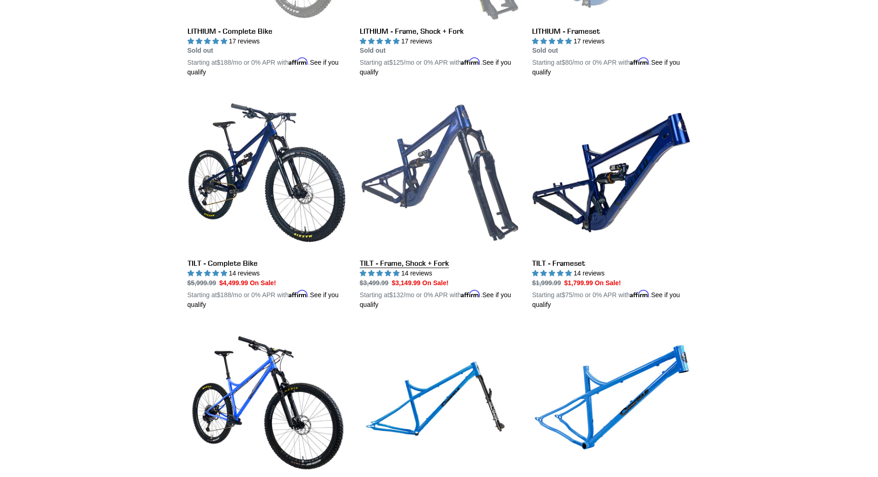
click at [419, 276] on link "TILT - Frame, Shock + Fork" at bounding box center [439, 201] width 159 height 216
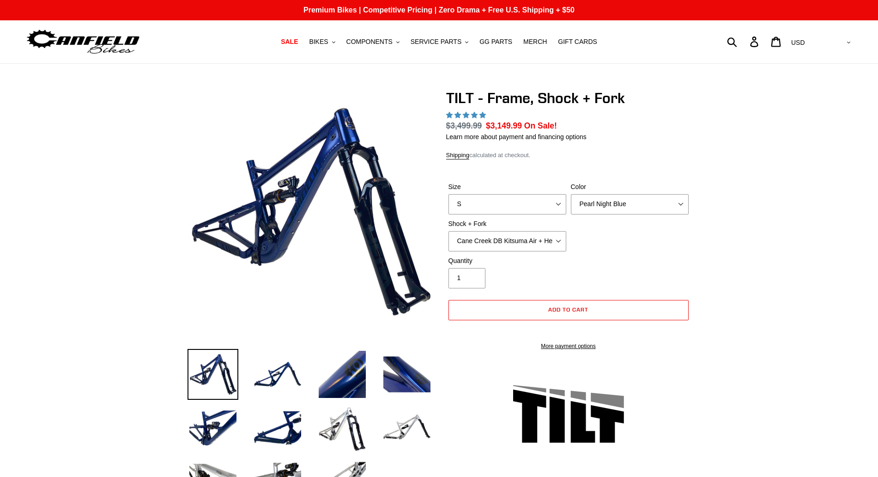
select select "highest-rating"
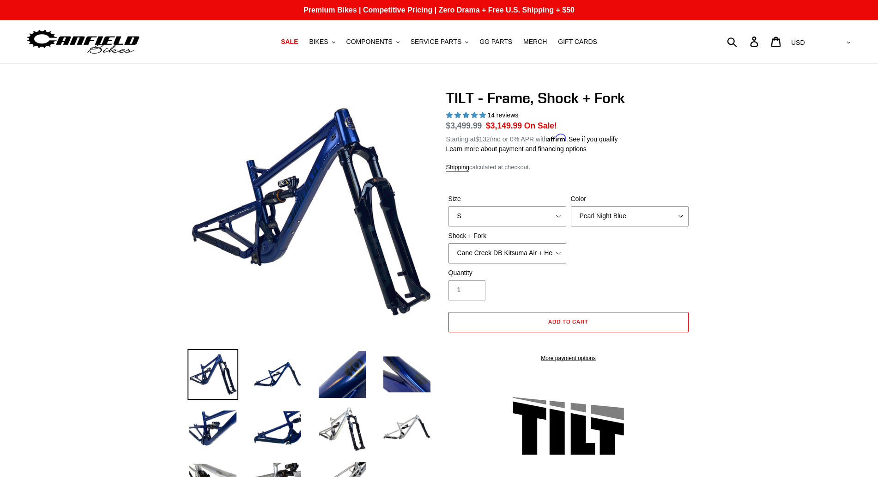
click at [449, 243] on select "Cane Creek DB Kitsuma Air + Helm MKII 140mm Cane Creek DB Kitsuma Air + Fox 36 …" at bounding box center [508, 253] width 118 height 20
click option "Cane Creek DB Kitsuma Air + Fox 36 SL Factory Grip X 140mm" at bounding box center [0, 0] width 0 height 0
click at [449, 243] on select "Cane Creek DB Kitsuma Air + Helm MKII 140mm Cane Creek DB Kitsuma Air + Fox 36 …" at bounding box center [508, 253] width 118 height 20
click option "Cane Creek DB Kitsuma Air + Helm MKII 140mm" at bounding box center [0, 0] width 0 height 0
click at [449, 243] on select "Cane Creek DB Kitsuma Air + Helm MKII 140mm Cane Creek DB Kitsuma Air + Fox 36 …" at bounding box center [508, 253] width 118 height 20
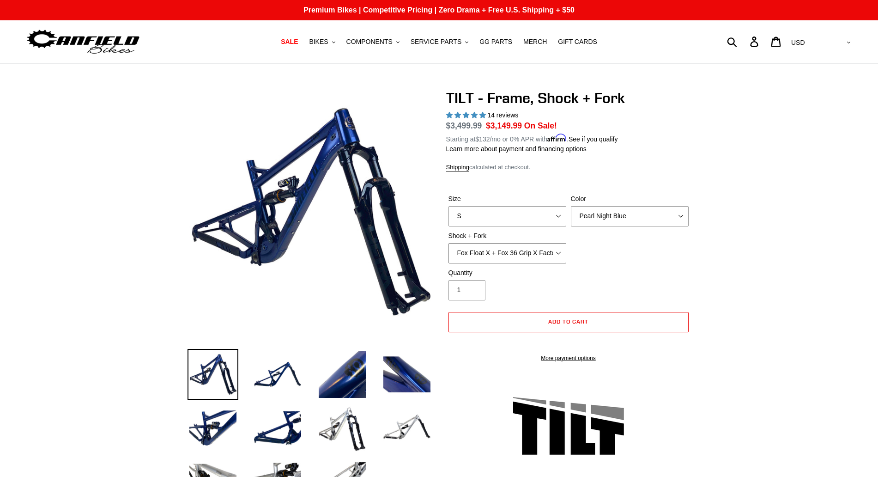
click option "Fox Float X + Fox 36 Grip X Factory 150mm" at bounding box center [0, 0] width 0 height 0
click at [449, 243] on select "Cane Creek DB Kitsuma Air + Helm MKII 140mm Cane Creek DB Kitsuma Air + Fox 36 …" at bounding box center [508, 253] width 118 height 20
click option "EXT Storia V3-S + EXT Era V2.1" at bounding box center [0, 0] width 0 height 0
click at [449, 243] on select "Cane Creek DB Kitsuma Air + Helm MKII 140mm Cane Creek DB Kitsuma Air + Fox 36 …" at bounding box center [508, 253] width 118 height 20
select select "Fox Float X + Fox 36 Grip X Factory 150mm"
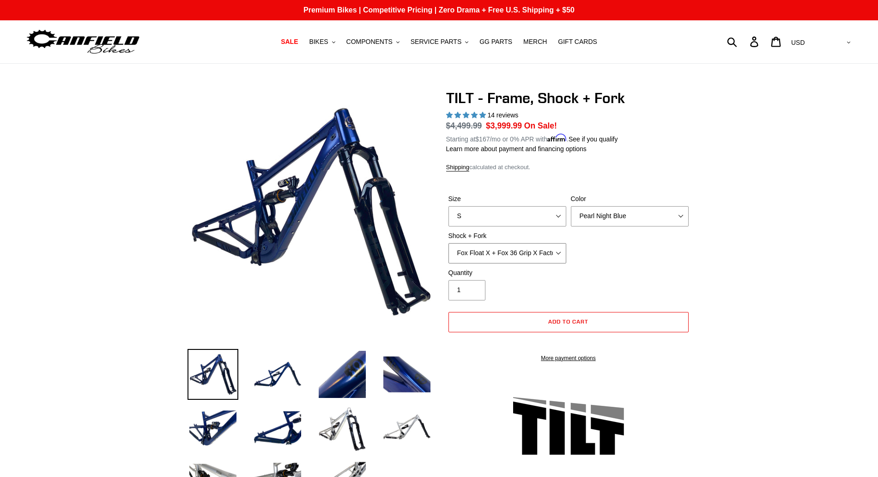
click option "Fox Float X + Fox 36 Grip X Factory 150mm" at bounding box center [0, 0] width 0 height 0
click at [449, 206] on select "S M L XL" at bounding box center [508, 216] width 118 height 20
select select "L"
click option "L" at bounding box center [0, 0] width 0 height 0
click at [571, 206] on select "Pearl Night Blue" at bounding box center [630, 216] width 118 height 20
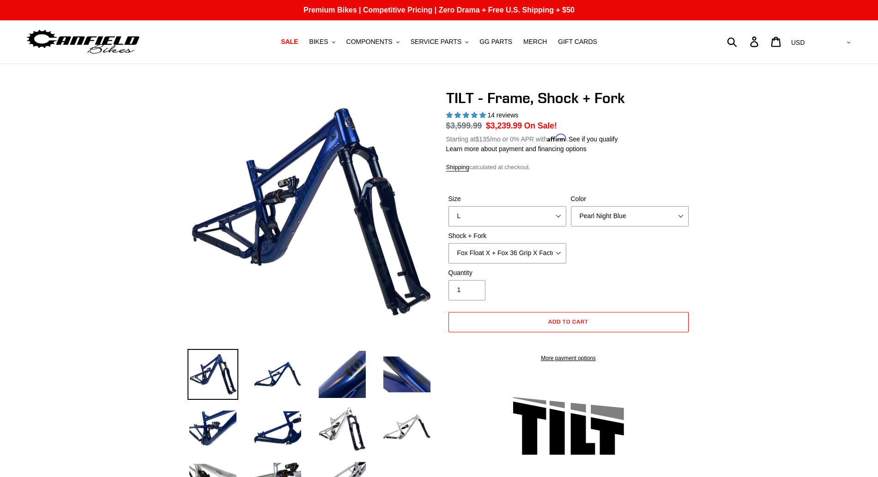
click at [676, 191] on form "Size S M L XL Color Pearl Night Blue Shock + Fork Cane Creek DB Kitsuma Air + H…" at bounding box center [568, 275] width 245 height 192
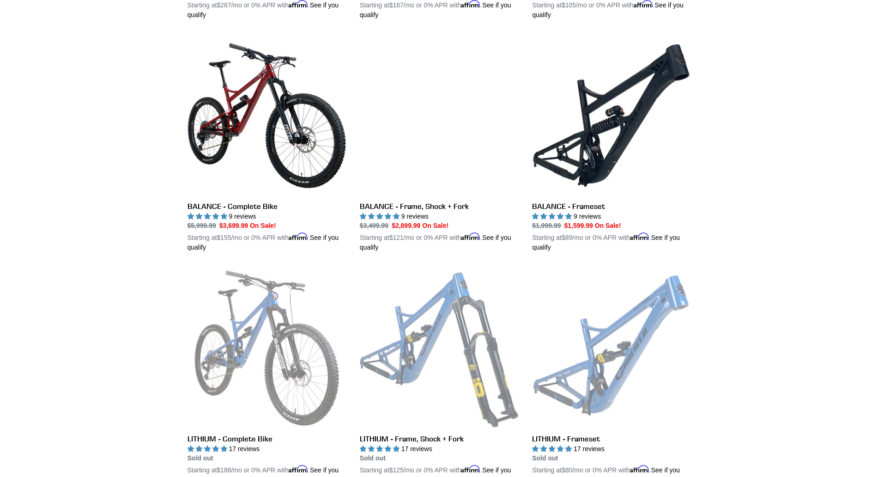
scroll to position [912, 0]
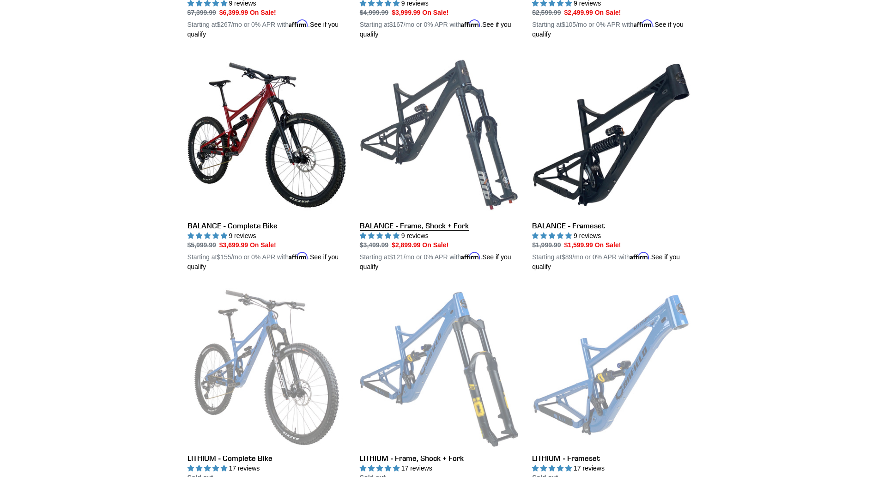
click at [423, 236] on link "BALANCE - Frame, Shock + Fork" at bounding box center [439, 163] width 159 height 216
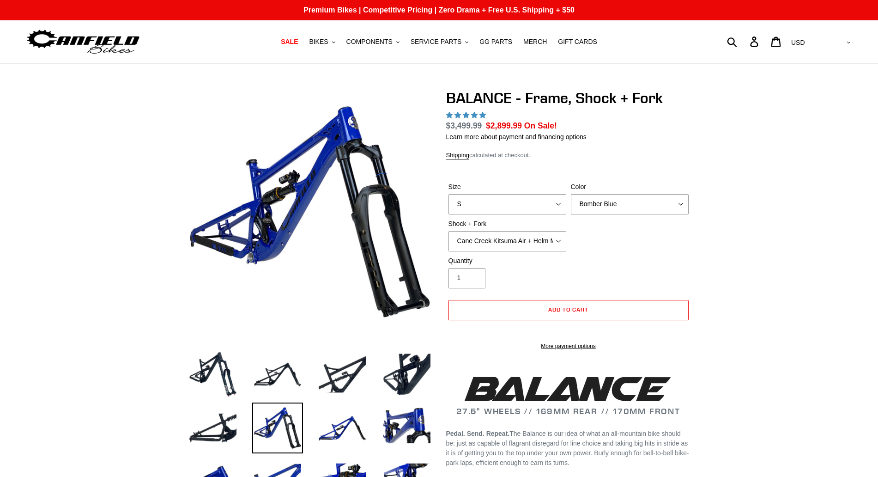
select select "highest-rating"
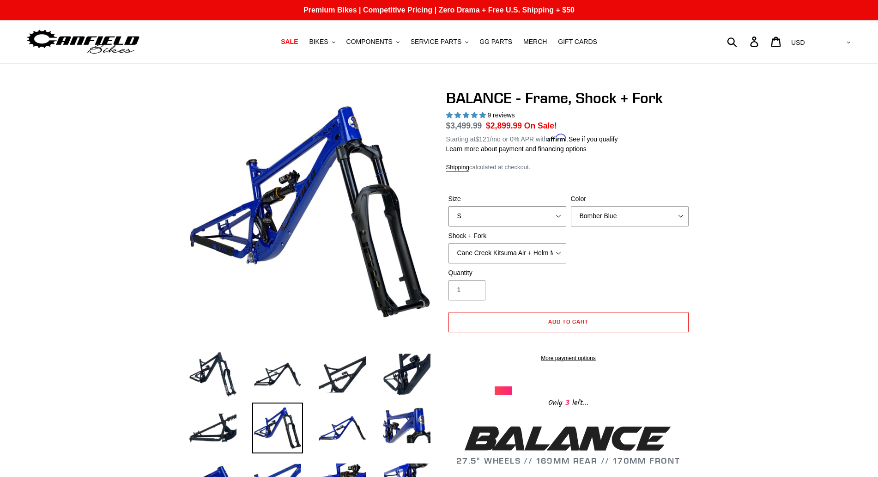
click at [449, 206] on select "S M L XL" at bounding box center [508, 216] width 118 height 20
select select "L"
click option "L" at bounding box center [0, 0] width 0 height 0
click at [449, 243] on select "Cane Creek Kitsuma Air + Helm MKII 27.5 170mm Fox Float X2 or DHX2 + Fox Float …" at bounding box center [508, 253] width 118 height 20
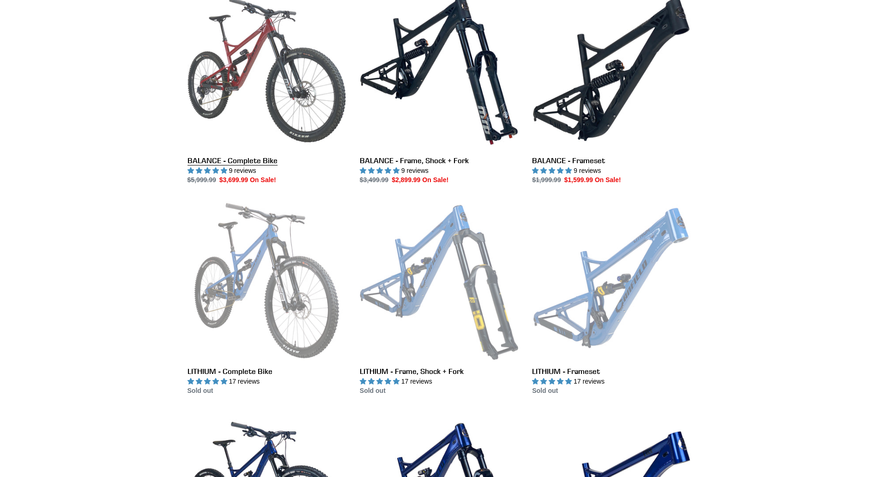
scroll to position [912, 0]
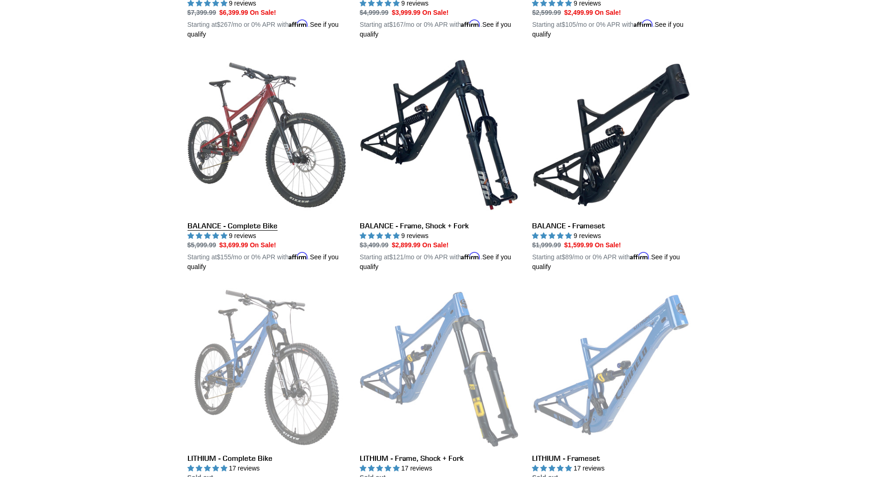
click at [207, 164] on link "BALANCE - Complete Bike" at bounding box center [267, 163] width 159 height 216
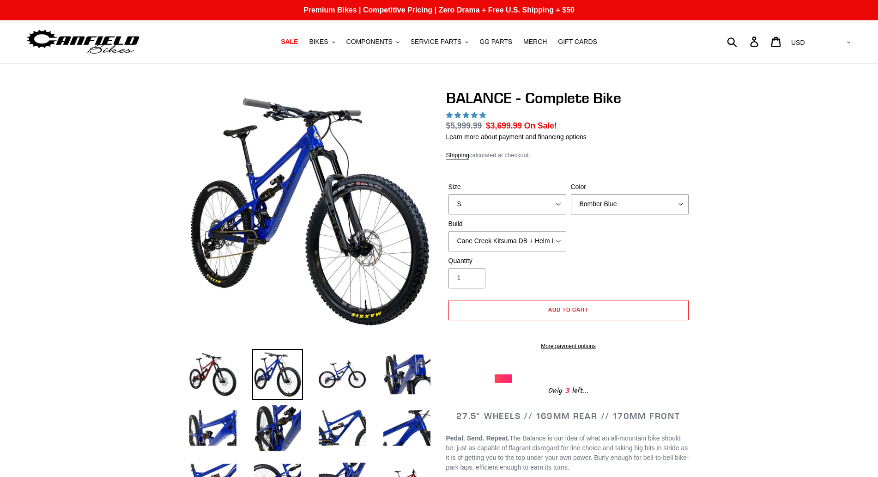
select select "highest-rating"
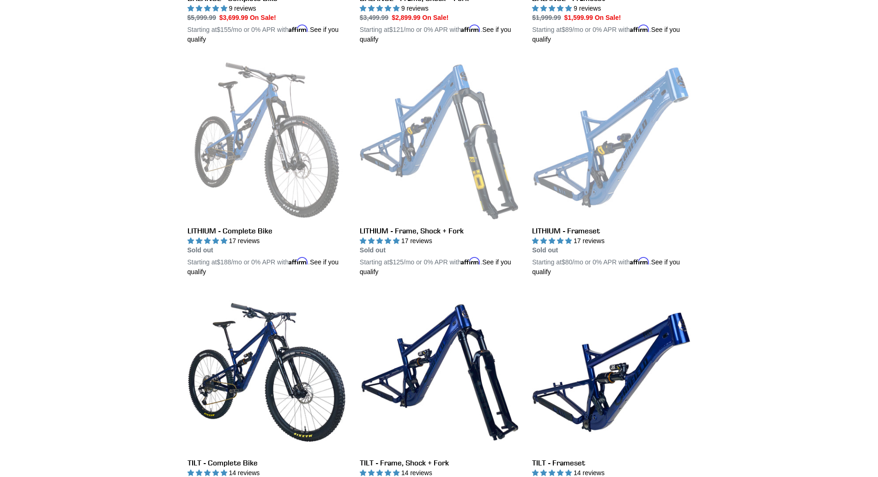
scroll to position [1163, 0]
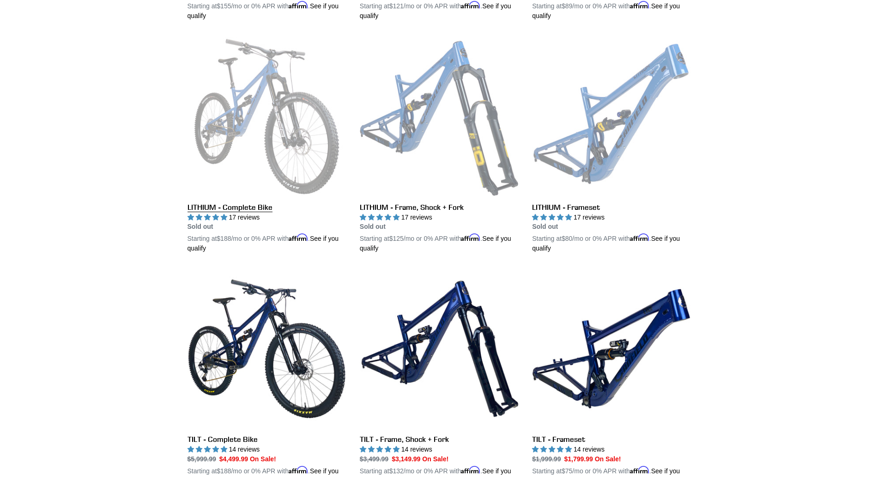
click at [216, 219] on link "LITHIUM - Complete Bike" at bounding box center [267, 145] width 159 height 216
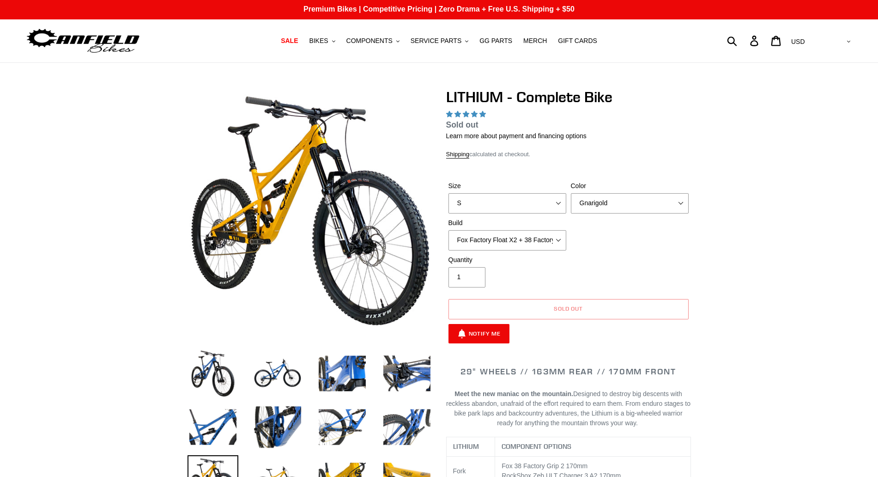
select select "highest-rating"
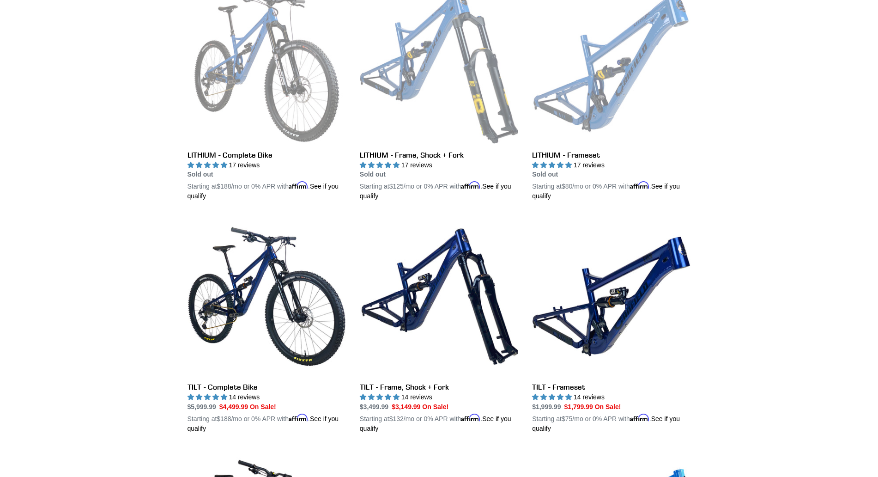
scroll to position [1192, 0]
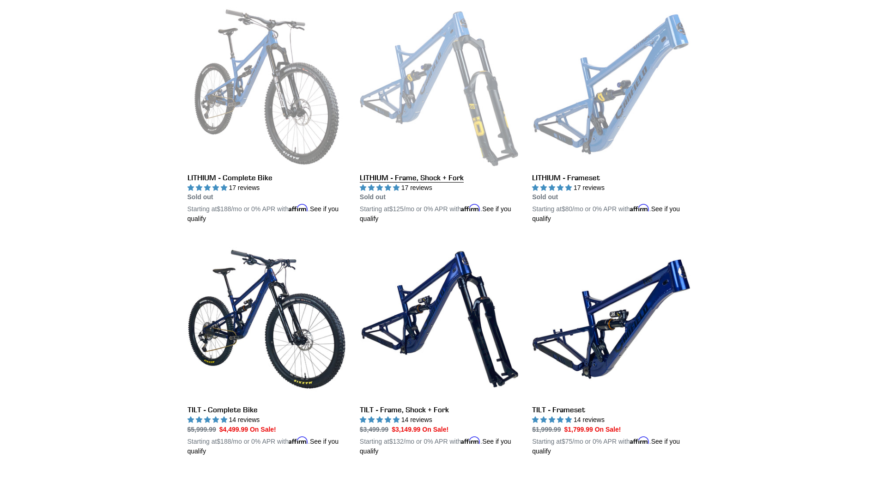
click at [420, 190] on link "LITHIUM - Frame, Shock + Fork" at bounding box center [439, 115] width 159 height 216
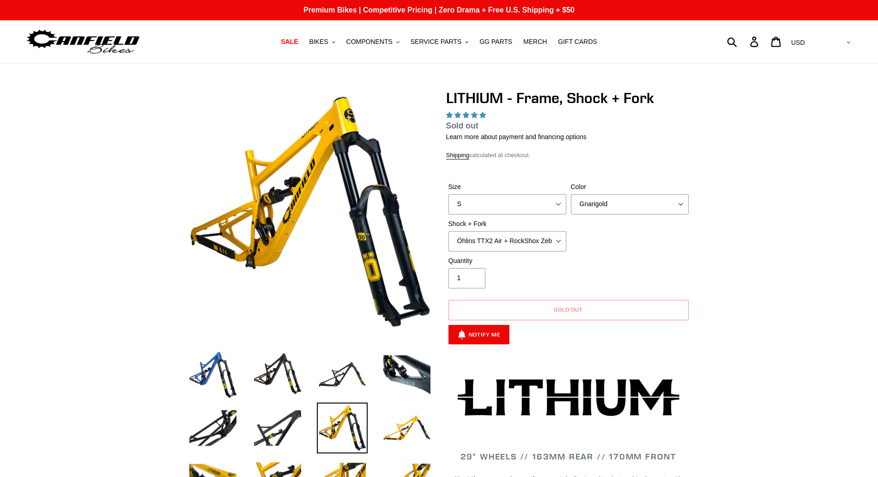
select select "highest-rating"
click at [571, 194] on select "Gnarigold Blue Velvet Stealth Black" at bounding box center [630, 204] width 118 height 20
click option "Stealth Black" at bounding box center [0, 0] width 0 height 0
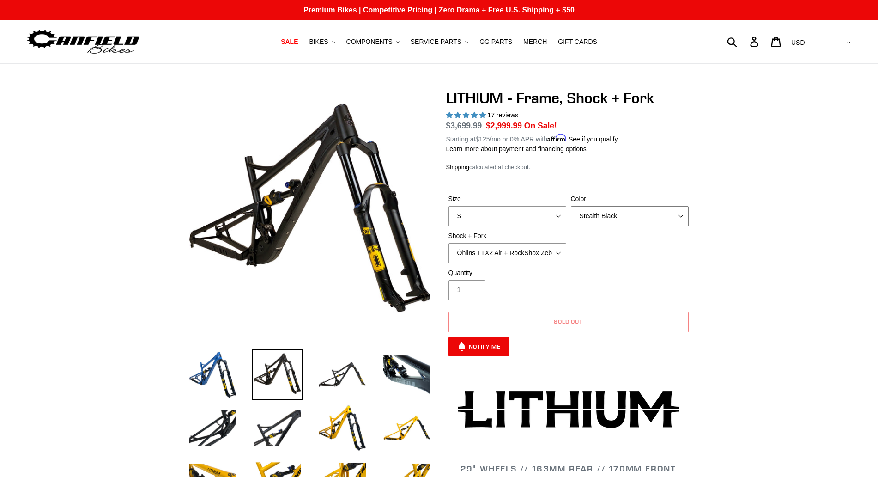
click at [571, 206] on select "Gnarigold Blue Velvet Stealth Black" at bounding box center [630, 216] width 118 height 20
select select "Gnarigold"
click option "Gnarigold" at bounding box center [0, 0] width 0 height 0
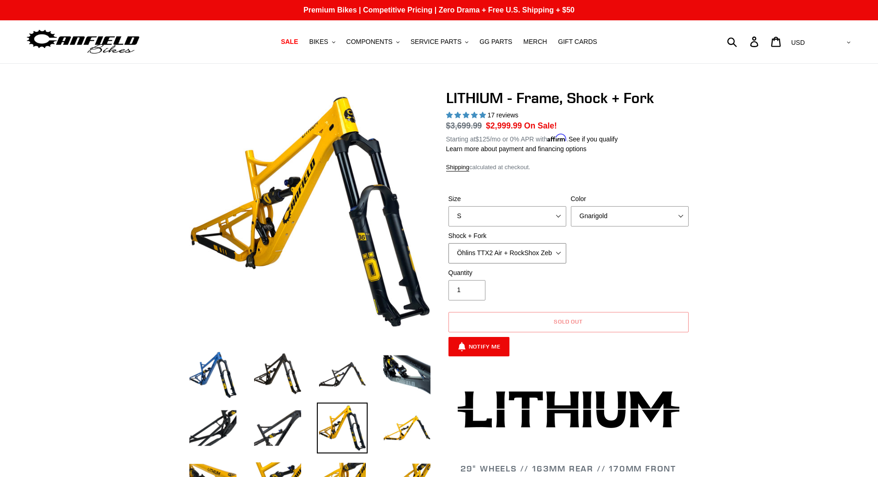
click at [449, 243] on select "Öhlins TTX2 Air + RockShox Zeb Ultimate 170mm Fox FLOAT X2 Factory + Fox 38 FLO…" at bounding box center [508, 253] width 118 height 20
select select "EXT Storia V3-S + EXT Era V2.1 170mm"
click option "EXT Storia V3-S + EXT Era V2.1 170mm" at bounding box center [0, 0] width 0 height 0
click at [324, 43] on span "BIKES" at bounding box center [318, 42] width 19 height 8
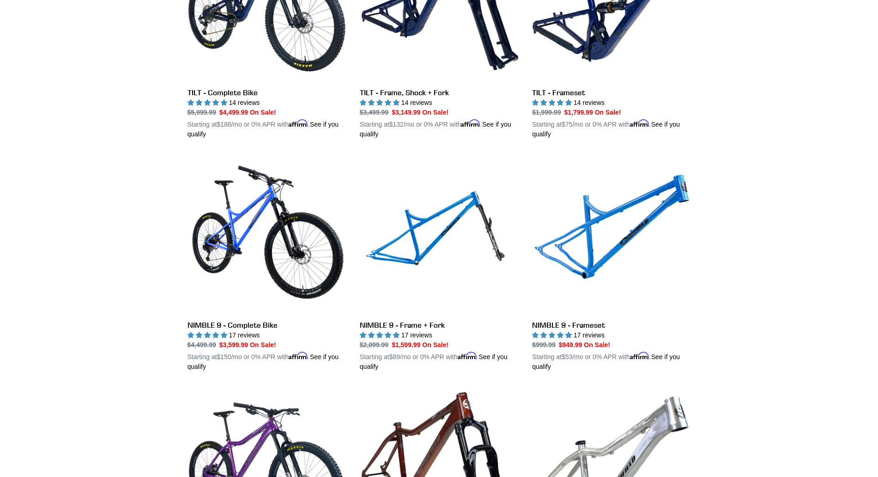
scroll to position [1436, 0]
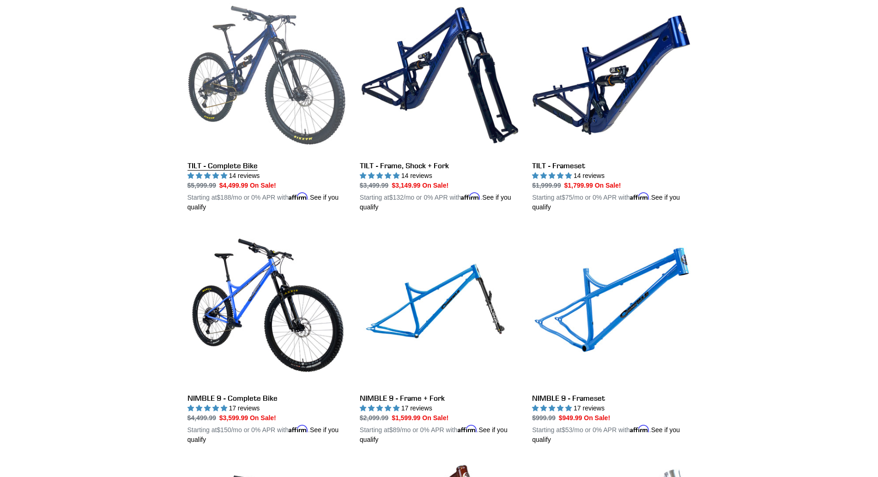
click at [215, 180] on link "TILT - Complete Bike" at bounding box center [267, 104] width 159 height 216
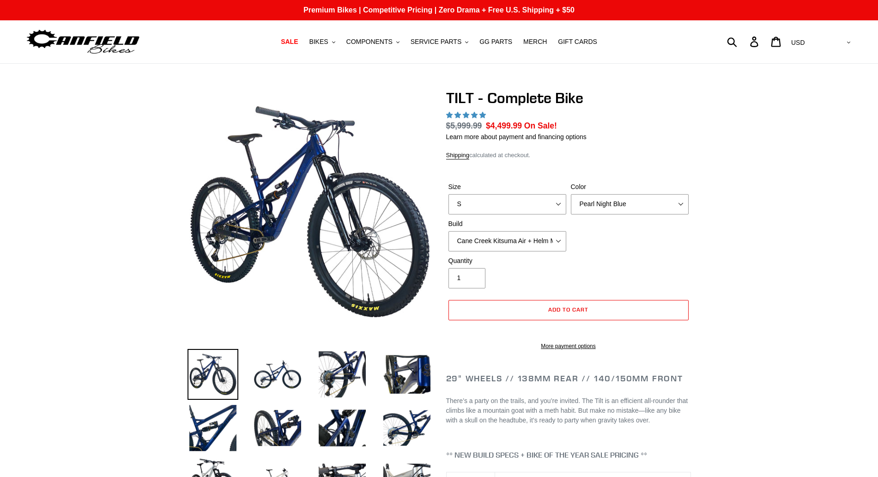
select select "highest-rating"
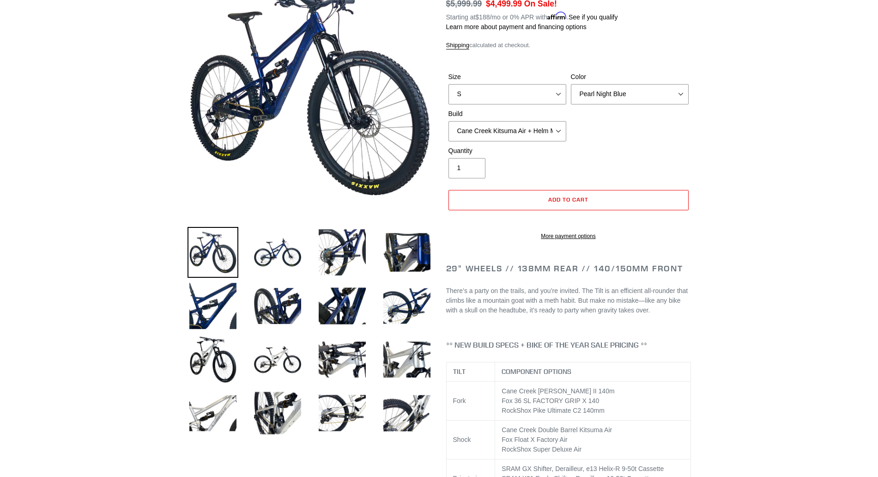
scroll to position [61, 0]
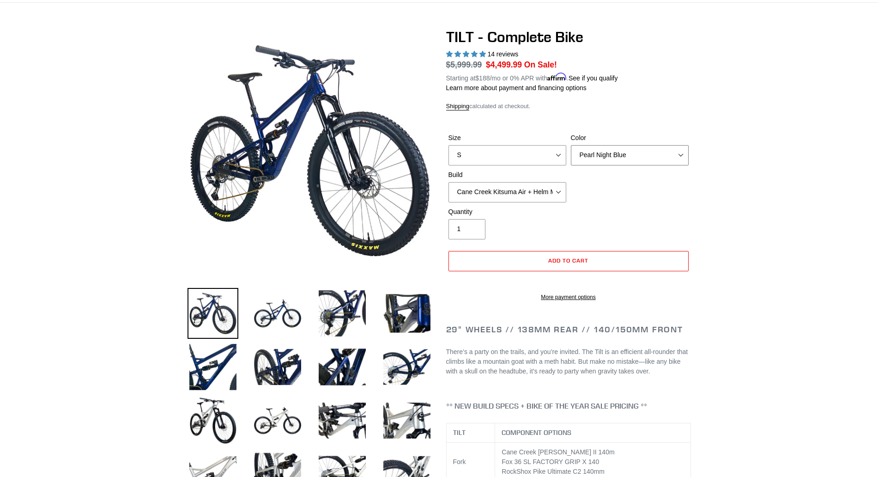
click at [571, 145] on select "Pearl Night Blue Stealth Silver Raw" at bounding box center [630, 155] width 118 height 20
select select "Stealth Silver"
click option "Stealth Silver" at bounding box center [0, 0] width 0 height 0
click at [449, 145] on select "S M L" at bounding box center [508, 155] width 118 height 20
select select "L"
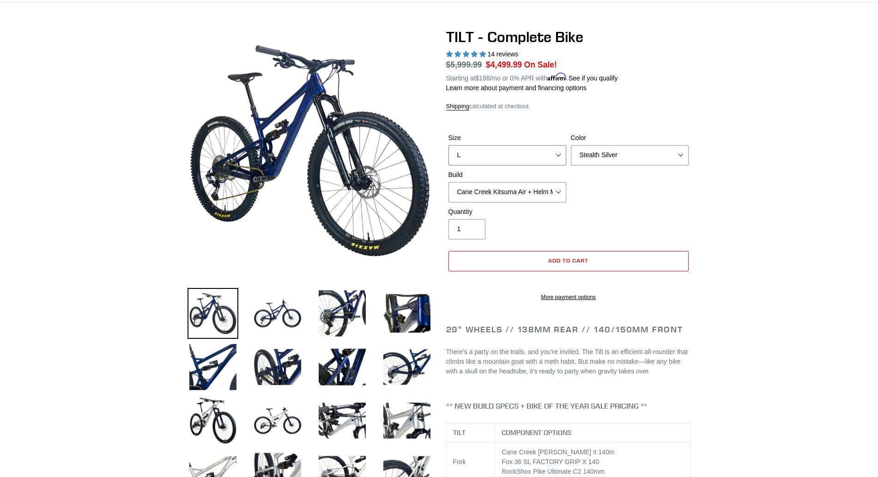
click option "L" at bounding box center [0, 0] width 0 height 0
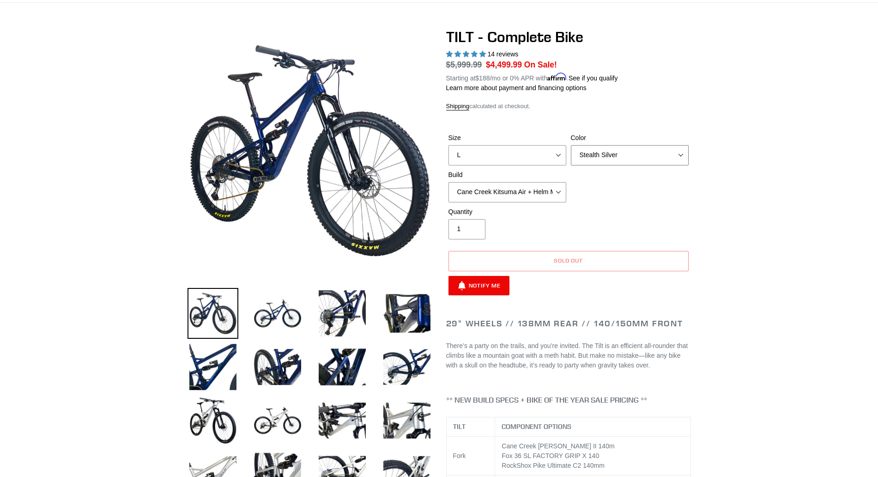
click at [571, 145] on select "Pearl Night Blue Stealth Silver Raw" at bounding box center [630, 155] width 118 height 20
select select "Raw"
click option "Raw" at bounding box center [0, 0] width 0 height 0
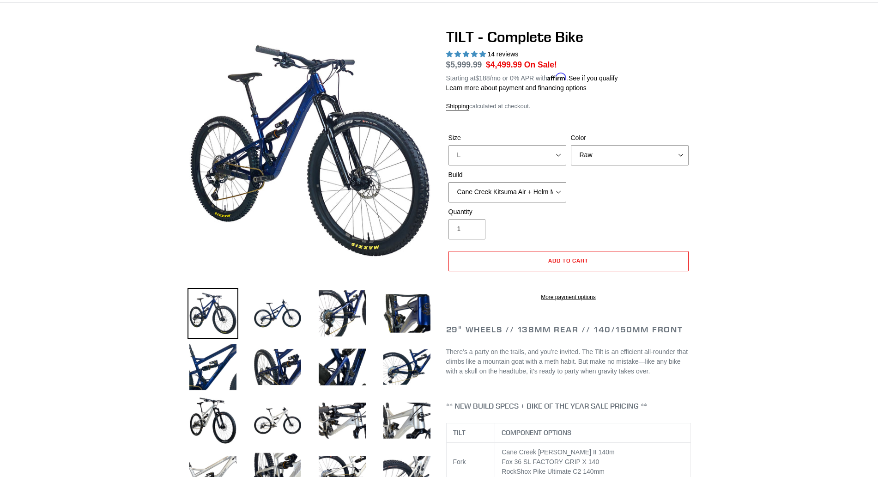
click at [449, 182] on select "Cane Creek Kitsuma Air + Helm MKII 140 + SRAM GX Cane Creek Kitsuma Air + Helm …" at bounding box center [508, 192] width 118 height 20
click option "RockShox SD ULT + Pike ULT 140 + SRAM XO" at bounding box center [0, 0] width 0 height 0
click at [449, 182] on select "Cane Creek Kitsuma Air + Helm MKII 140 + SRAM GX Cane Creek Kitsuma Air + Helm …" at bounding box center [508, 192] width 118 height 20
click option "Fox Float X + 36 SL Factory Grip X 140 + SRAM XO" at bounding box center [0, 0] width 0 height 0
click at [449, 182] on select "Cane Creek Kitsuma Air + Helm MKII 140 + SRAM GX Cane Creek Kitsuma Air + Helm …" at bounding box center [508, 192] width 118 height 20
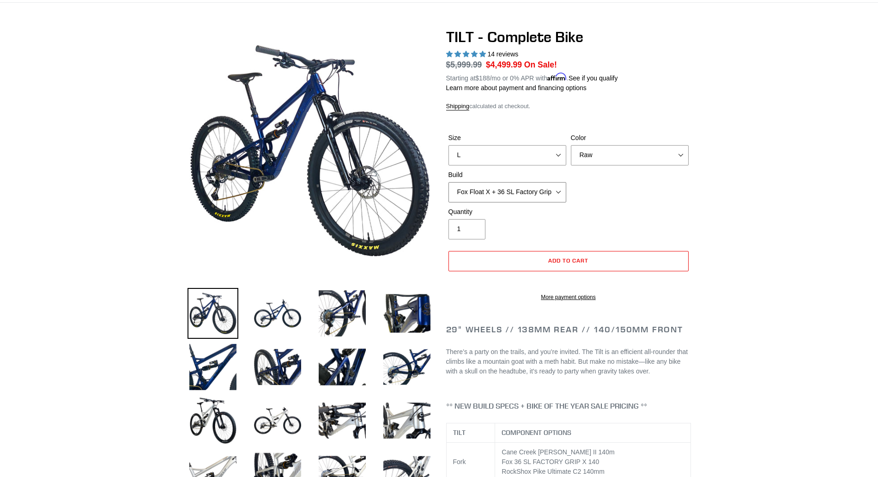
click at [561, 202] on select "Cane Creek Kitsuma Air + Helm MKII 140 + SRAM GX Cane Creek Kitsuma Air + Helm …" at bounding box center [508, 192] width 118 height 20
click at [449, 182] on select "Cane Creek Kitsuma Air + Helm MKII 140 + SRAM GX Cane Creek Kitsuma Air + Helm …" at bounding box center [508, 192] width 118 height 20
click option "Cane Creek Kitsuma Air + Helm MKII 140 + SRAM XO1" at bounding box center [0, 0] width 0 height 0
click at [449, 182] on select "Cane Creek Kitsuma Air + Helm MKII 140 + SRAM GX Cane Creek Kitsuma Air + Helm …" at bounding box center [508, 192] width 118 height 20
select select "Cane Creek Kitsuma Air + Helm MKII 140 + SRAM GX"
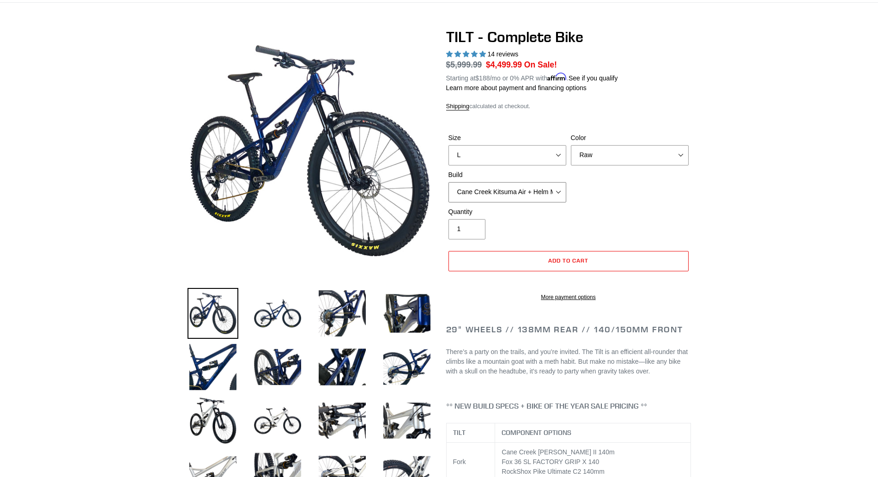
click option "Cane Creek Kitsuma Air + Helm MKII 140 + SRAM GX" at bounding box center [0, 0] width 0 height 0
click at [449, 182] on select "Cane Creek Kitsuma Air + Helm MKII 140 + SRAM GX Cane Creek Kitsuma Air + Helm …" at bounding box center [508, 192] width 118 height 20
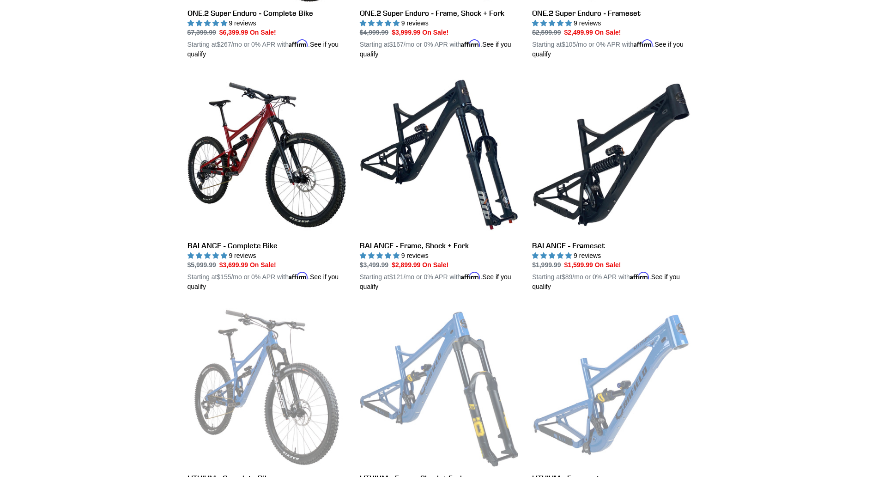
scroll to position [887, 0]
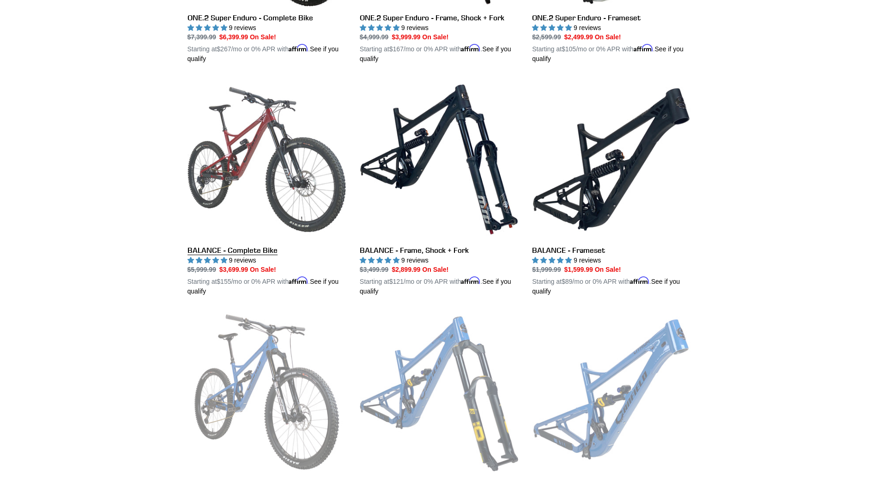
click at [216, 259] on link "BALANCE - Complete Bike" at bounding box center [267, 188] width 159 height 216
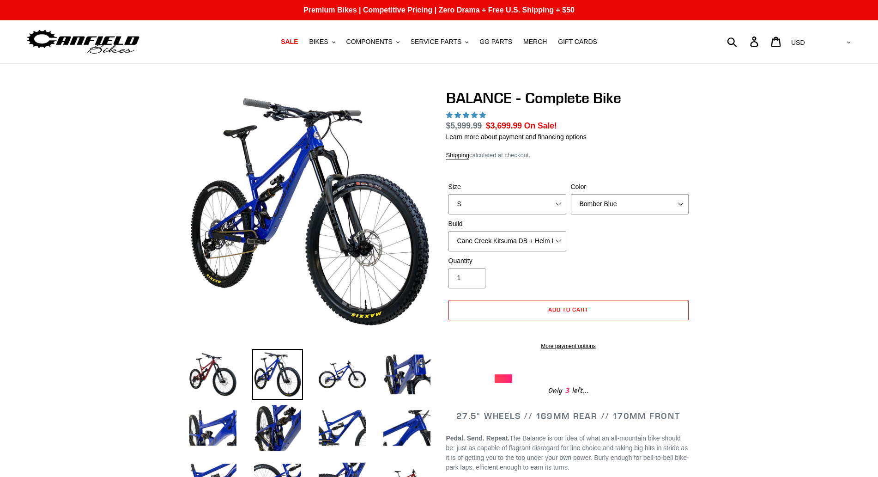
select select "highest-rating"
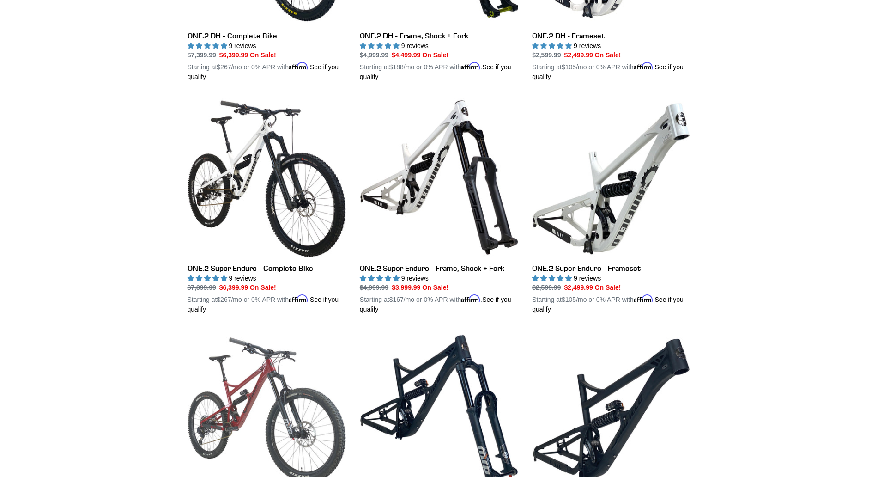
scroll to position [628, 0]
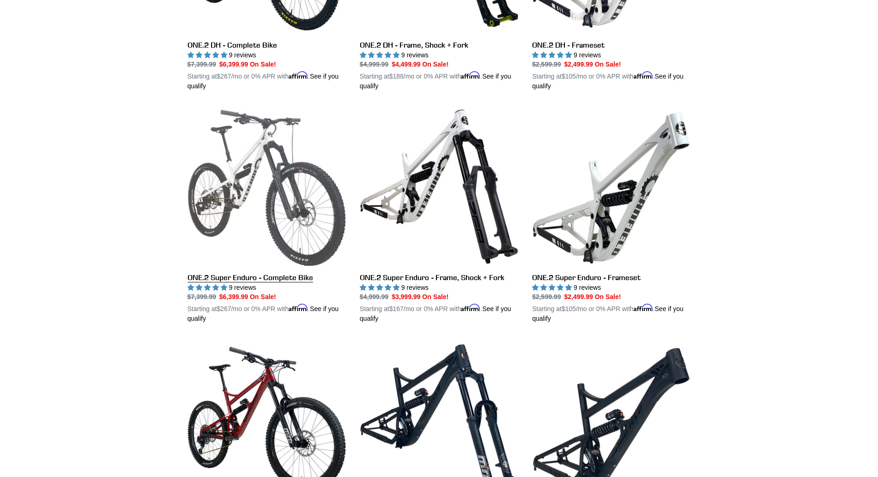
click at [252, 282] on link "ONE.2 Super Enduro - Complete Bike" at bounding box center [267, 215] width 159 height 216
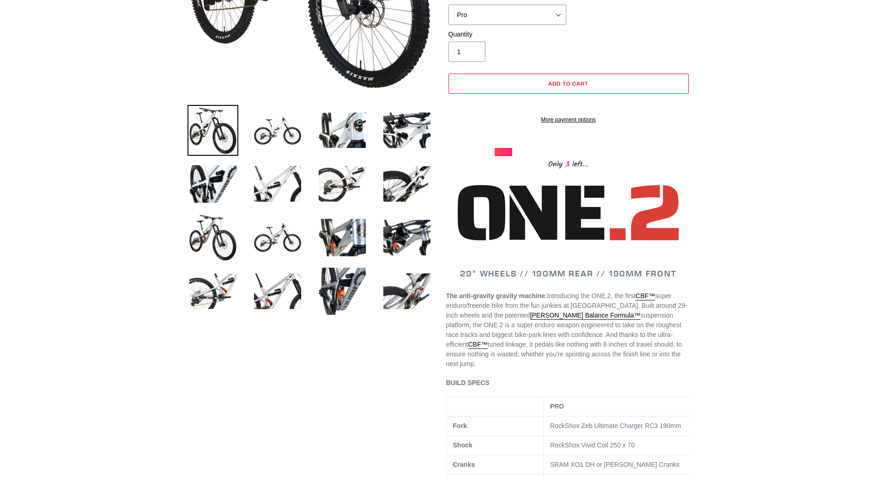
select select "highest-rating"
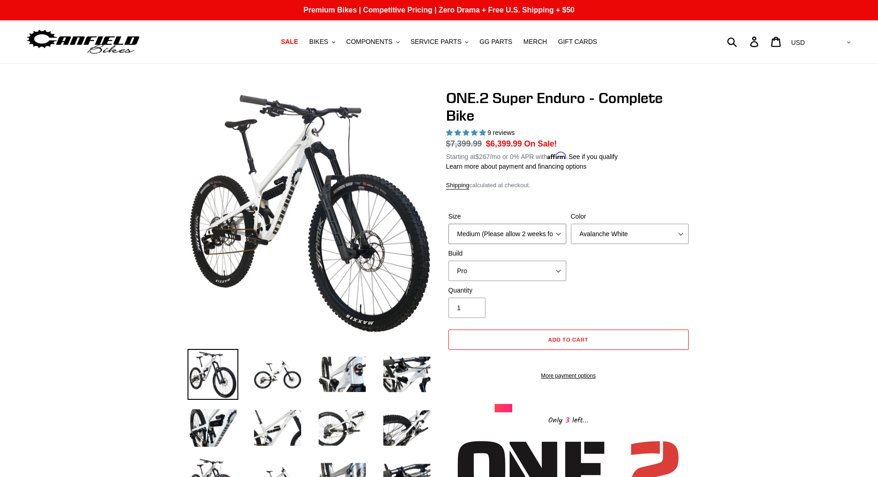
click at [449, 224] on select "Medium (Please allow 2 weeks for delivery) Large (Sold Out)" at bounding box center [508, 234] width 118 height 20
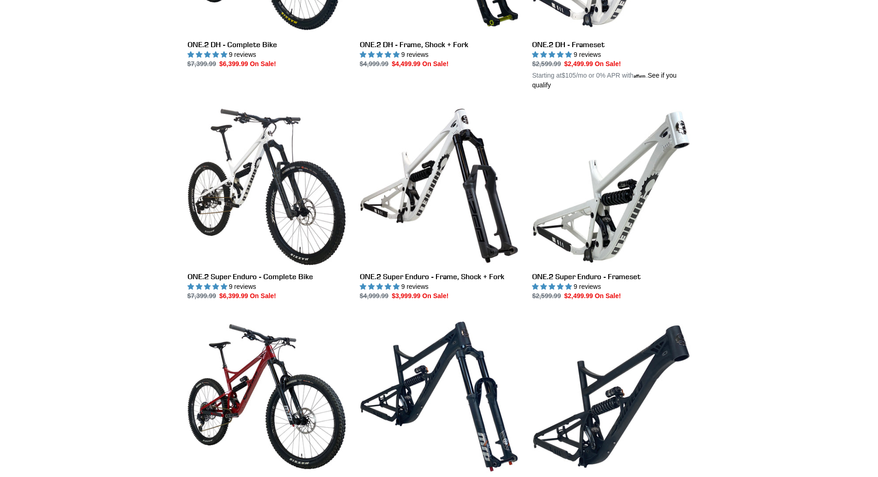
scroll to position [628, 0]
